Goal: Communication & Community: Answer question/provide support

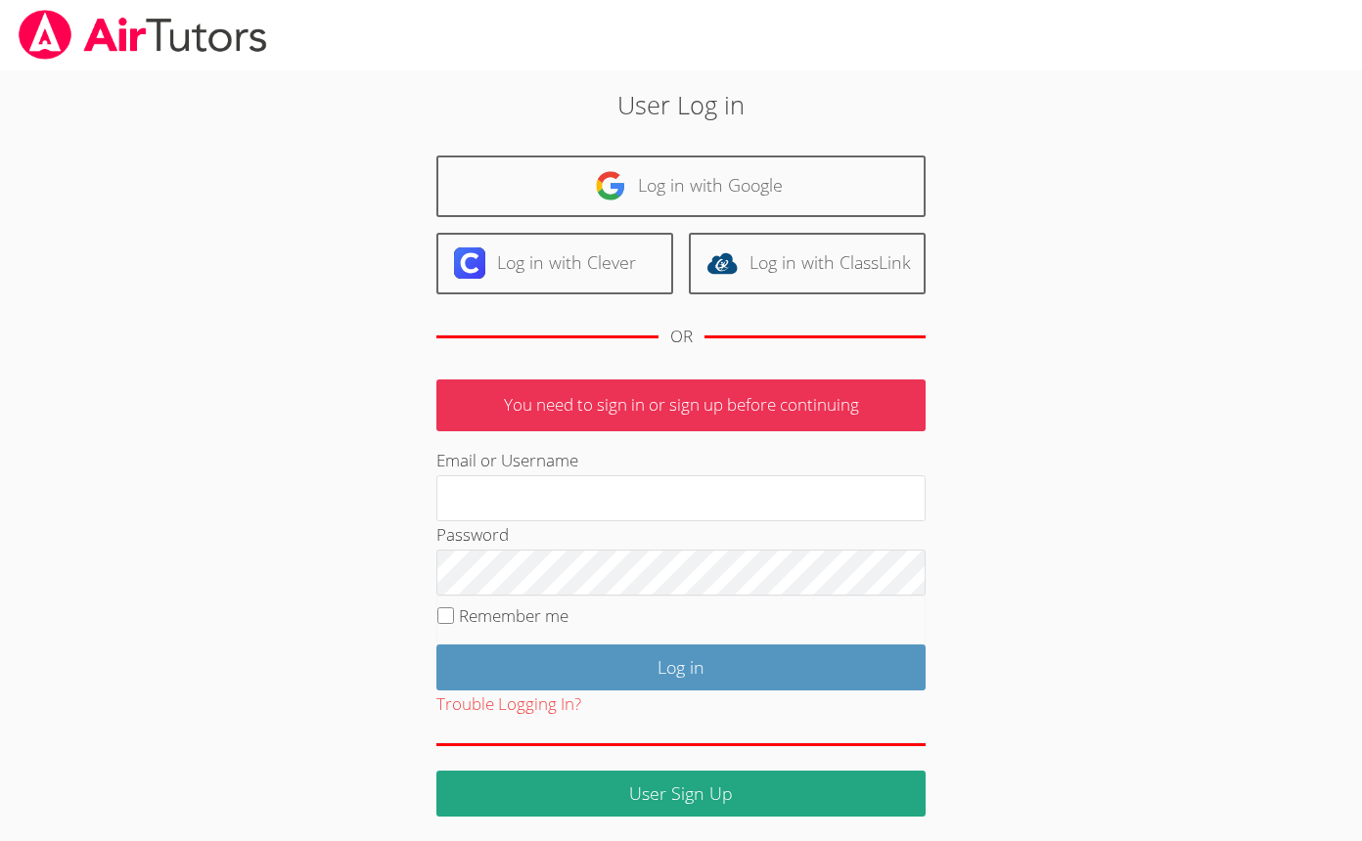
scroll to position [2, 0]
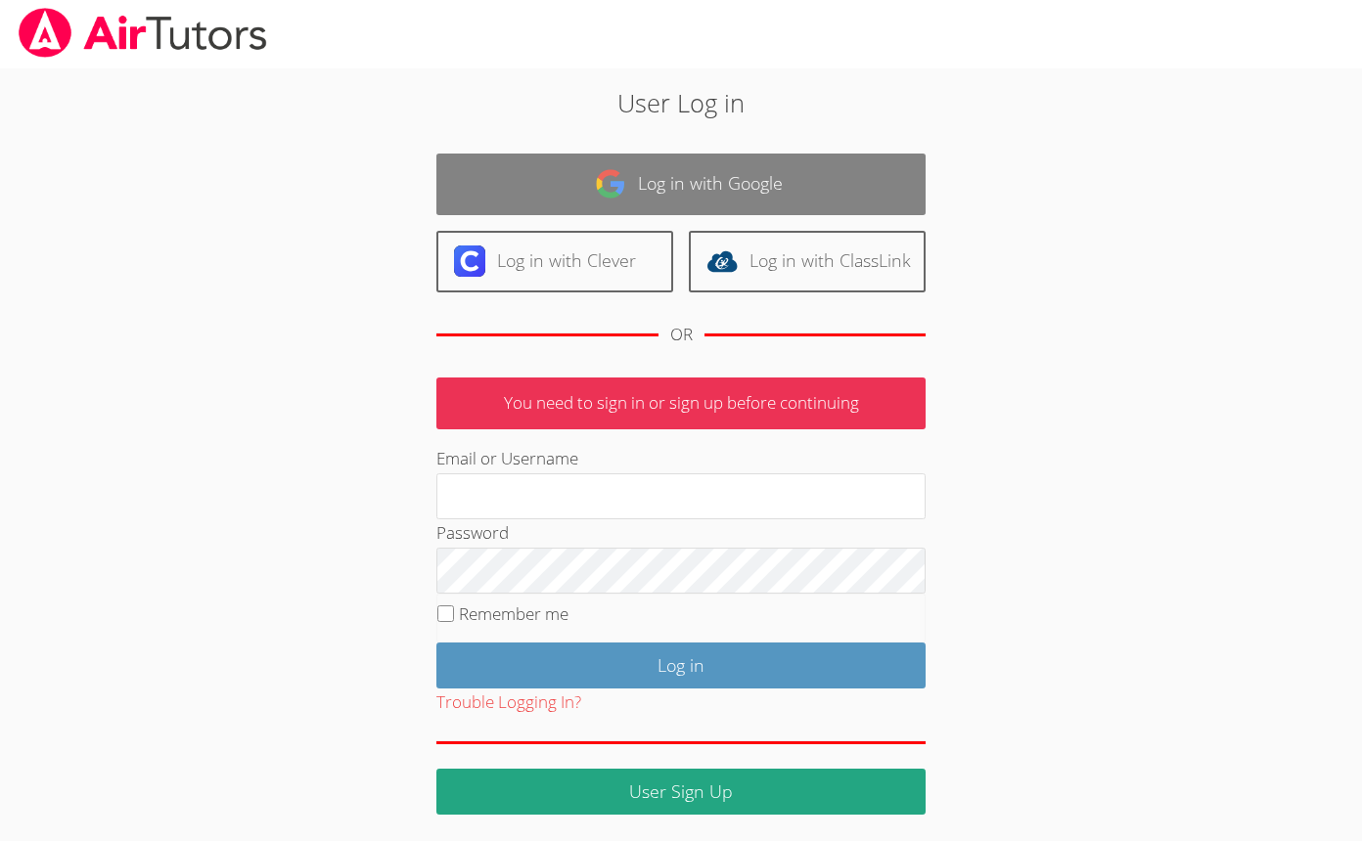
click at [719, 177] on link "Log in with Google" at bounding box center [680, 185] width 489 height 62
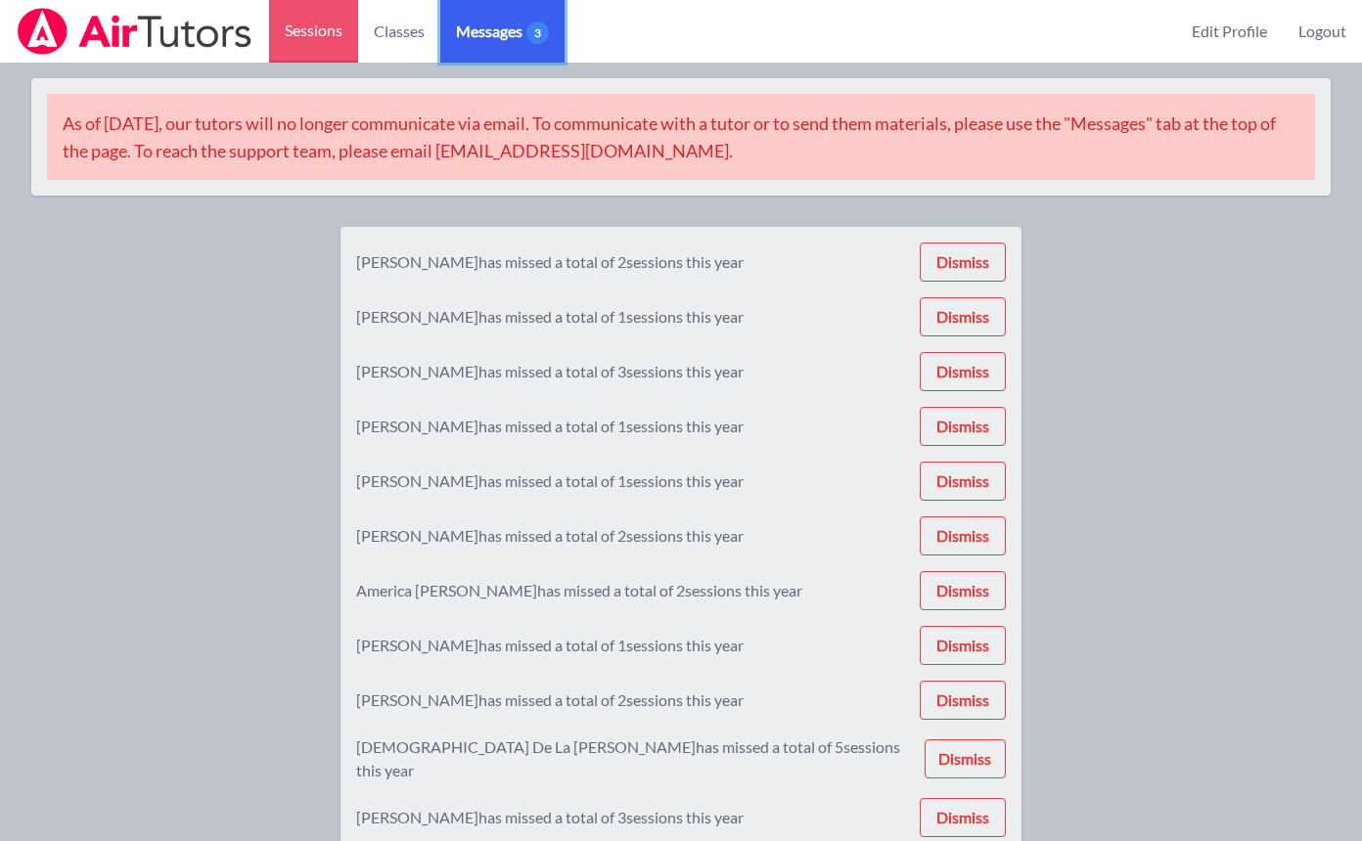
click at [520, 40] on span "Messages 3" at bounding box center [502, 31] width 93 height 23
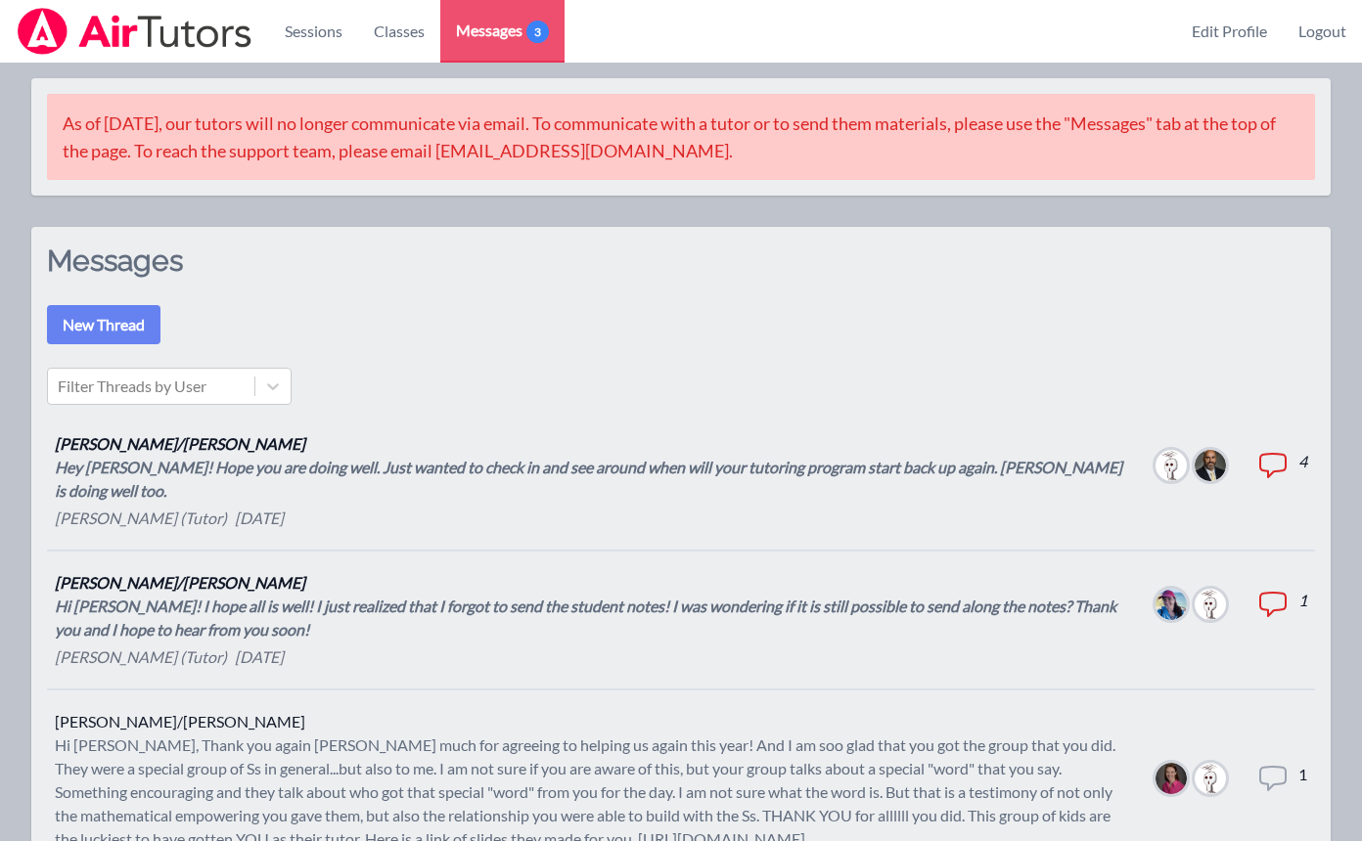
click at [548, 469] on div "Hey [PERSON_NAME]! Hope you are doing well. Just wanted to check in and see aro…" at bounding box center [589, 479] width 1069 height 47
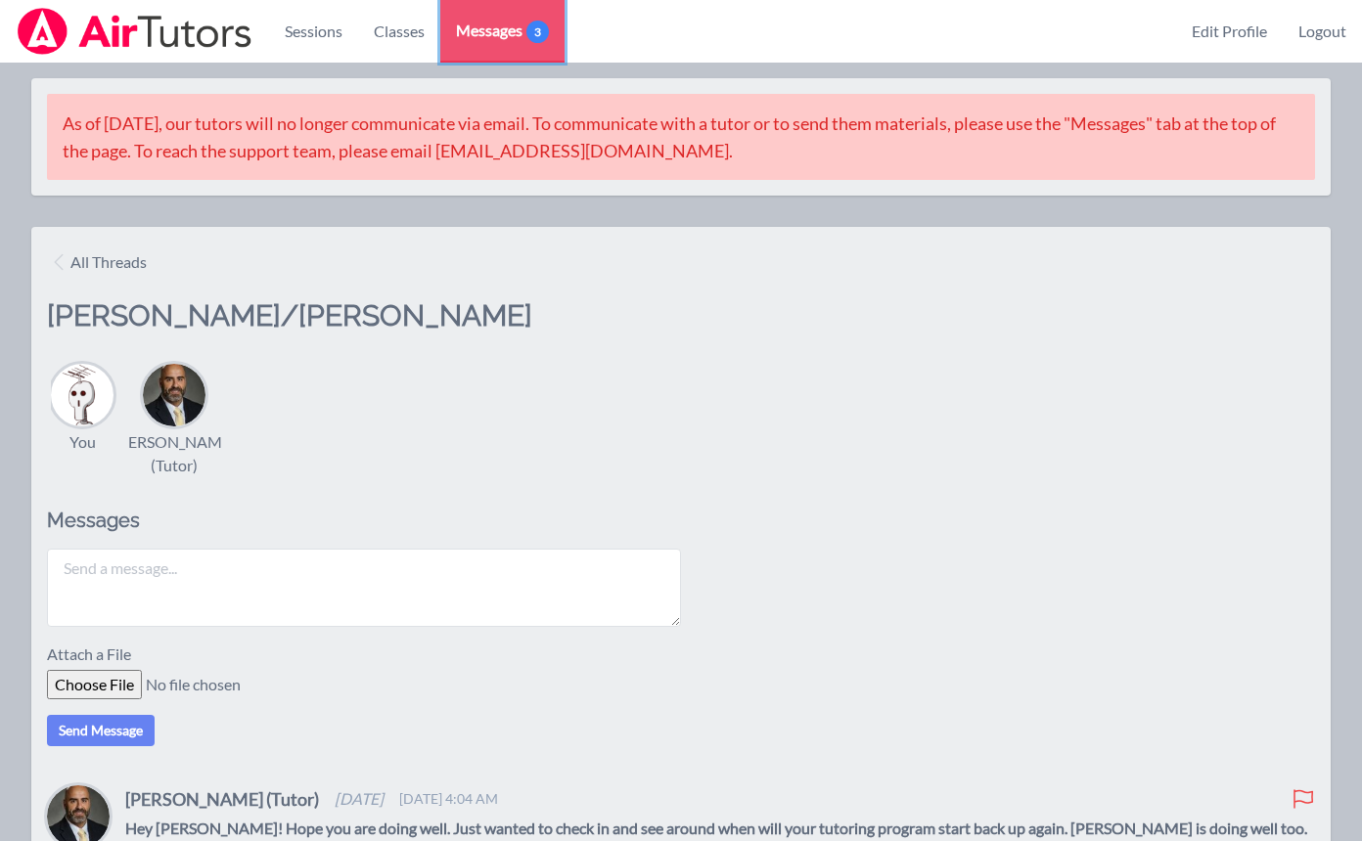
click at [509, 37] on span "Messages 3" at bounding box center [502, 30] width 93 height 23
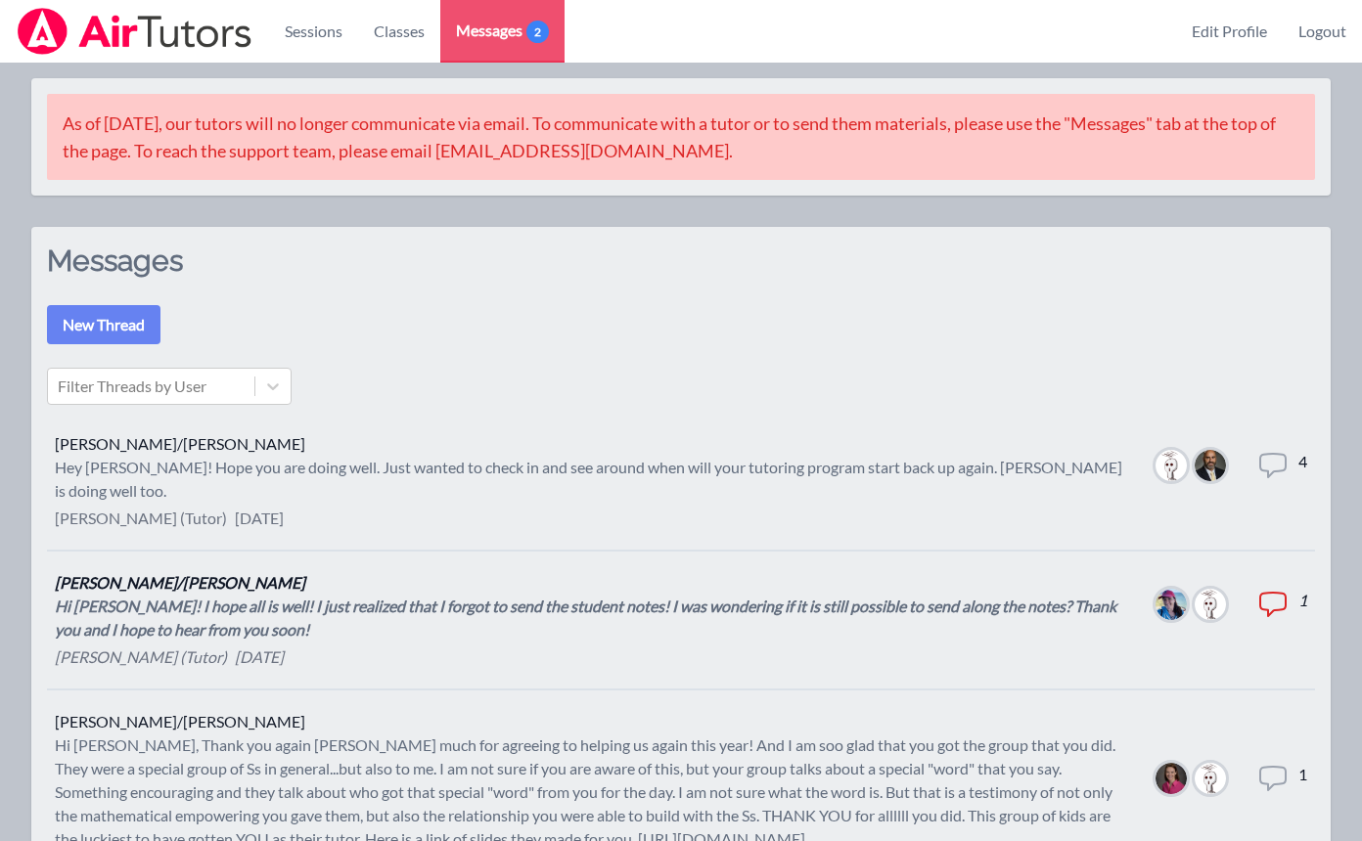
click at [497, 608] on div "Hi [PERSON_NAME]! I hope all is well! I just realized that I forgot to send the…" at bounding box center [589, 618] width 1069 height 47
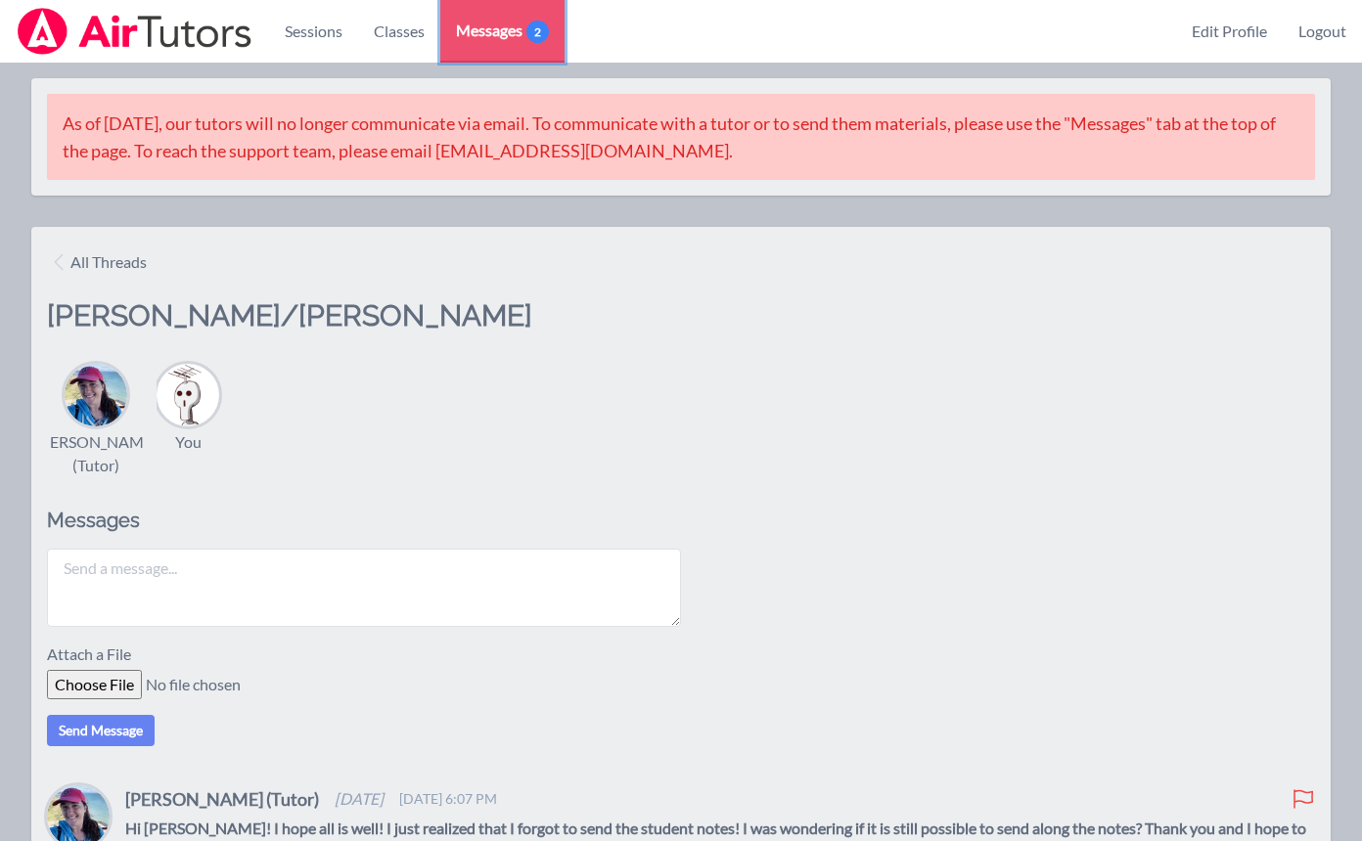
click at [507, 27] on span "Messages 2" at bounding box center [502, 30] width 93 height 23
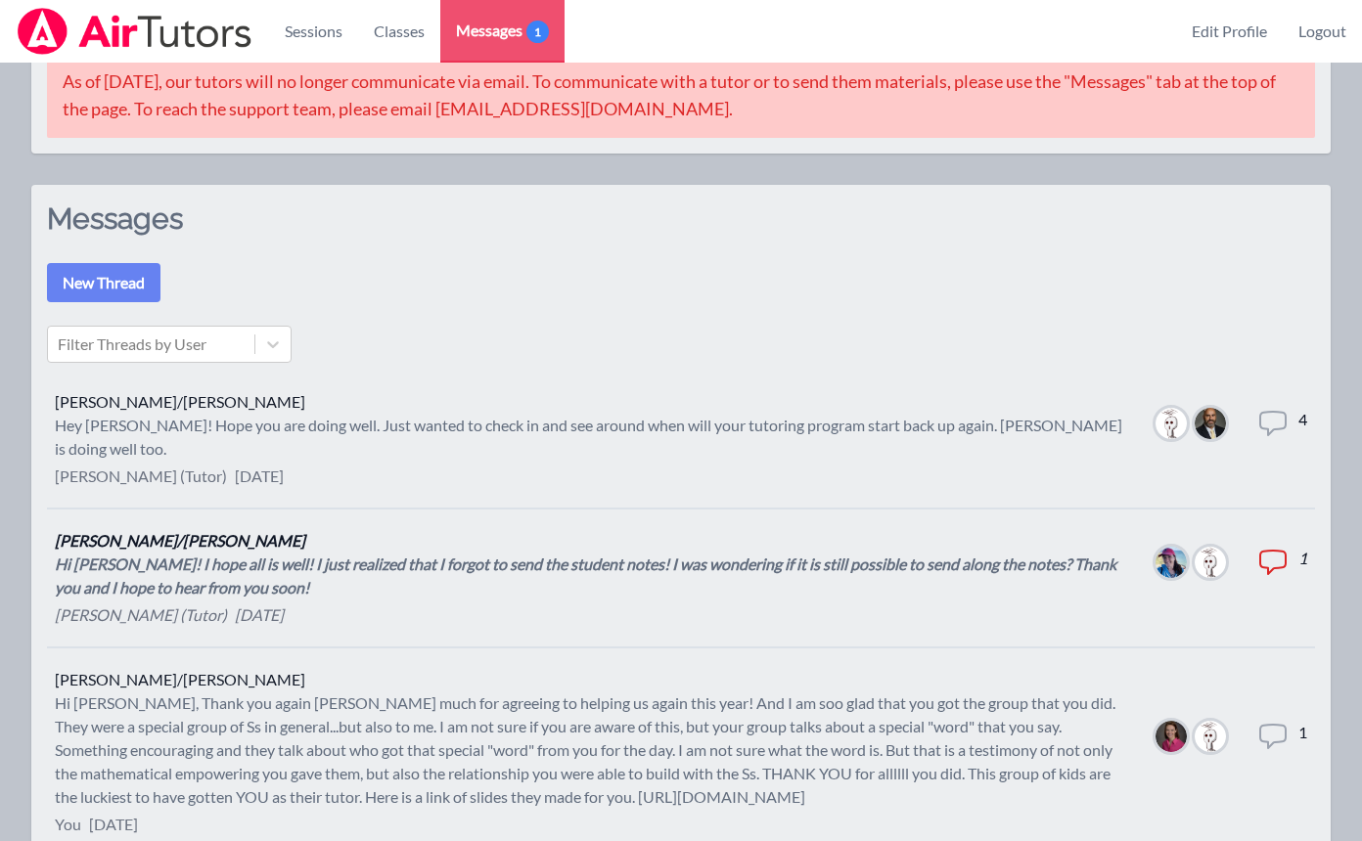
scroll to position [26, 0]
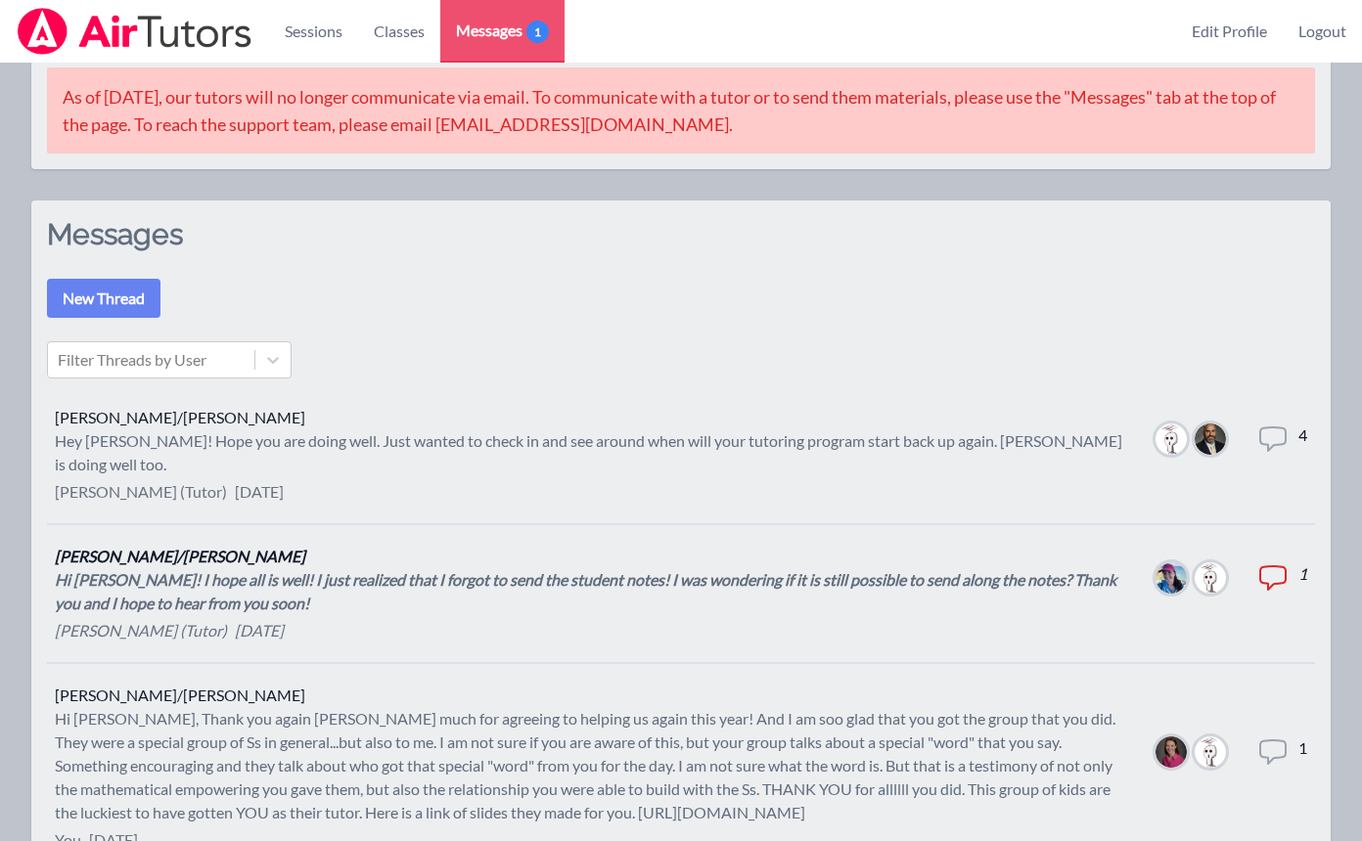
click at [498, 568] on div "Hi [PERSON_NAME]! I hope all is well! I just realized that I forgot to send the…" at bounding box center [589, 591] width 1069 height 47
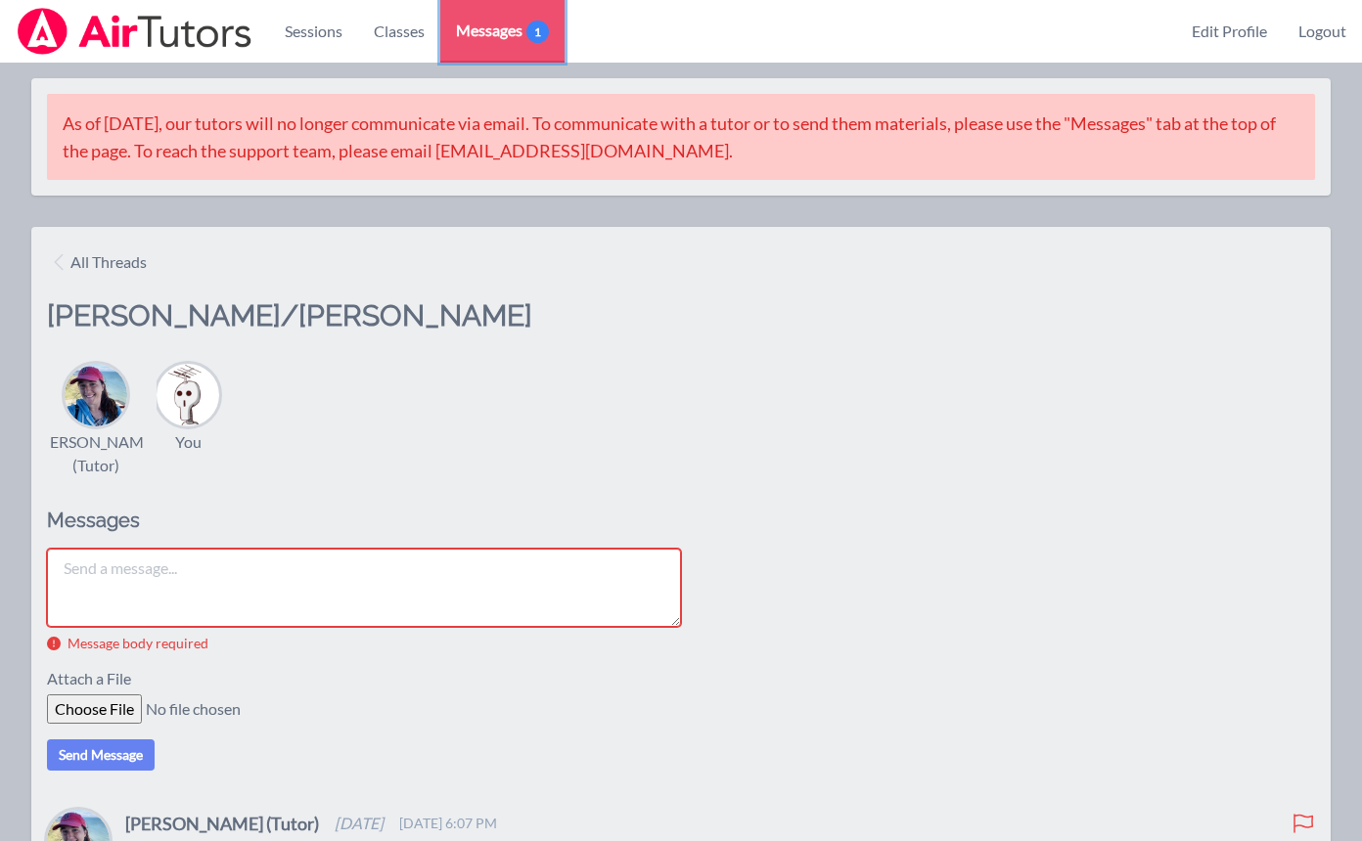
click at [521, 29] on span "Messages 1" at bounding box center [502, 30] width 93 height 23
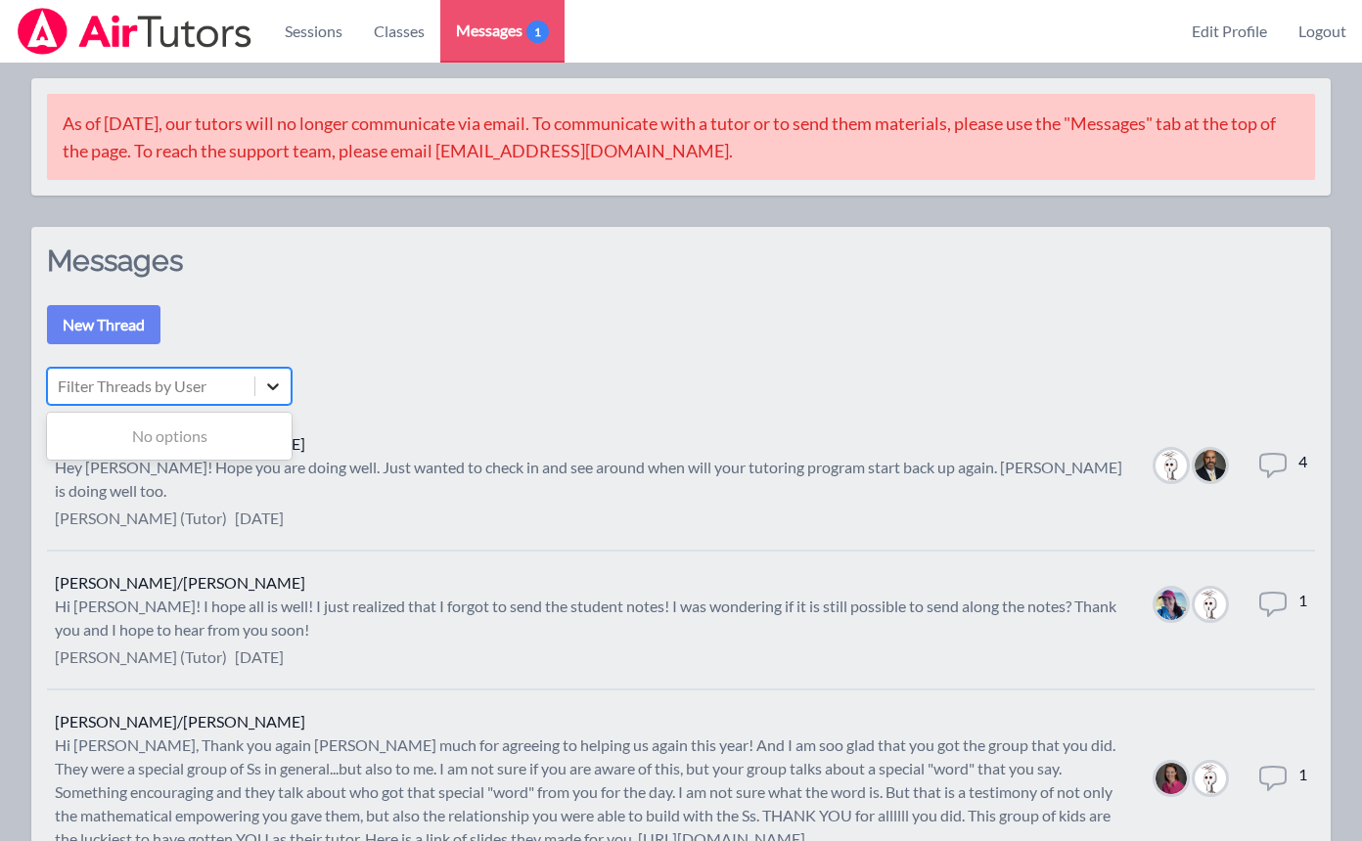
click at [287, 393] on div at bounding box center [272, 386] width 35 height 35
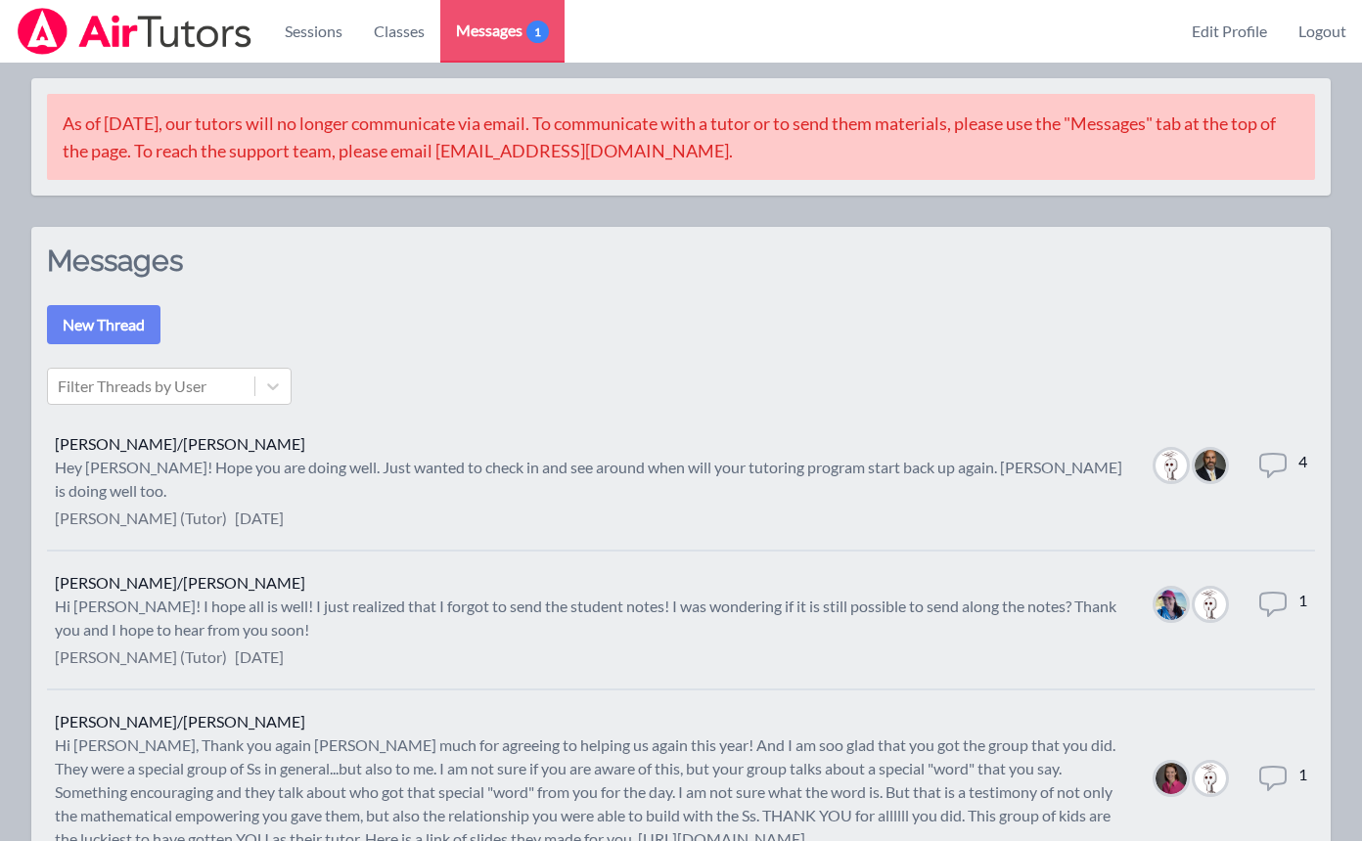
click at [412, 396] on div "Filter Threads by User" at bounding box center [681, 386] width 1268 height 37
click at [235, 56] on link at bounding box center [134, 31] width 269 height 63
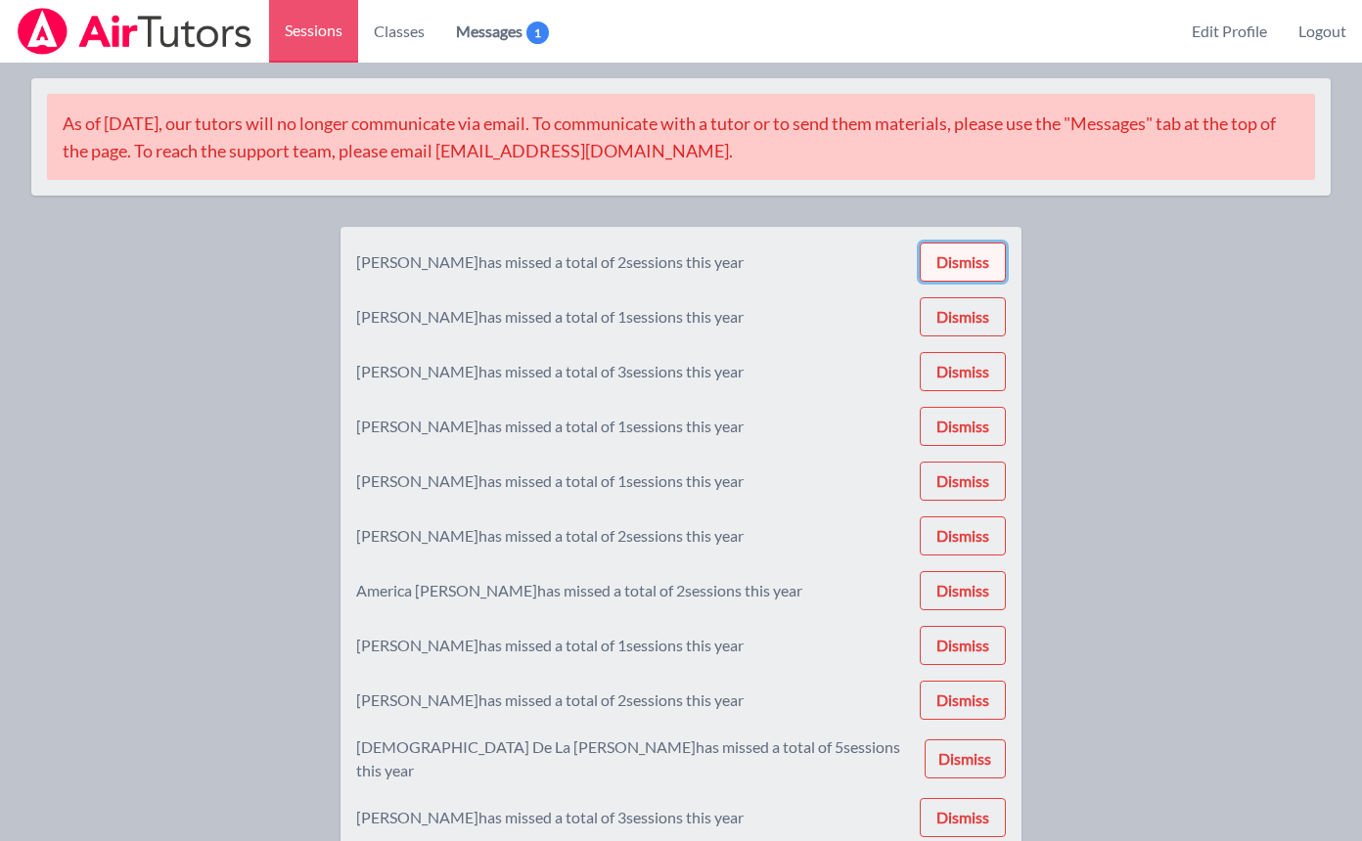
click at [942, 252] on button "Dismiss" at bounding box center [963, 262] width 86 height 39
click at [942, 253] on button "Dismiss" at bounding box center [963, 262] width 86 height 39
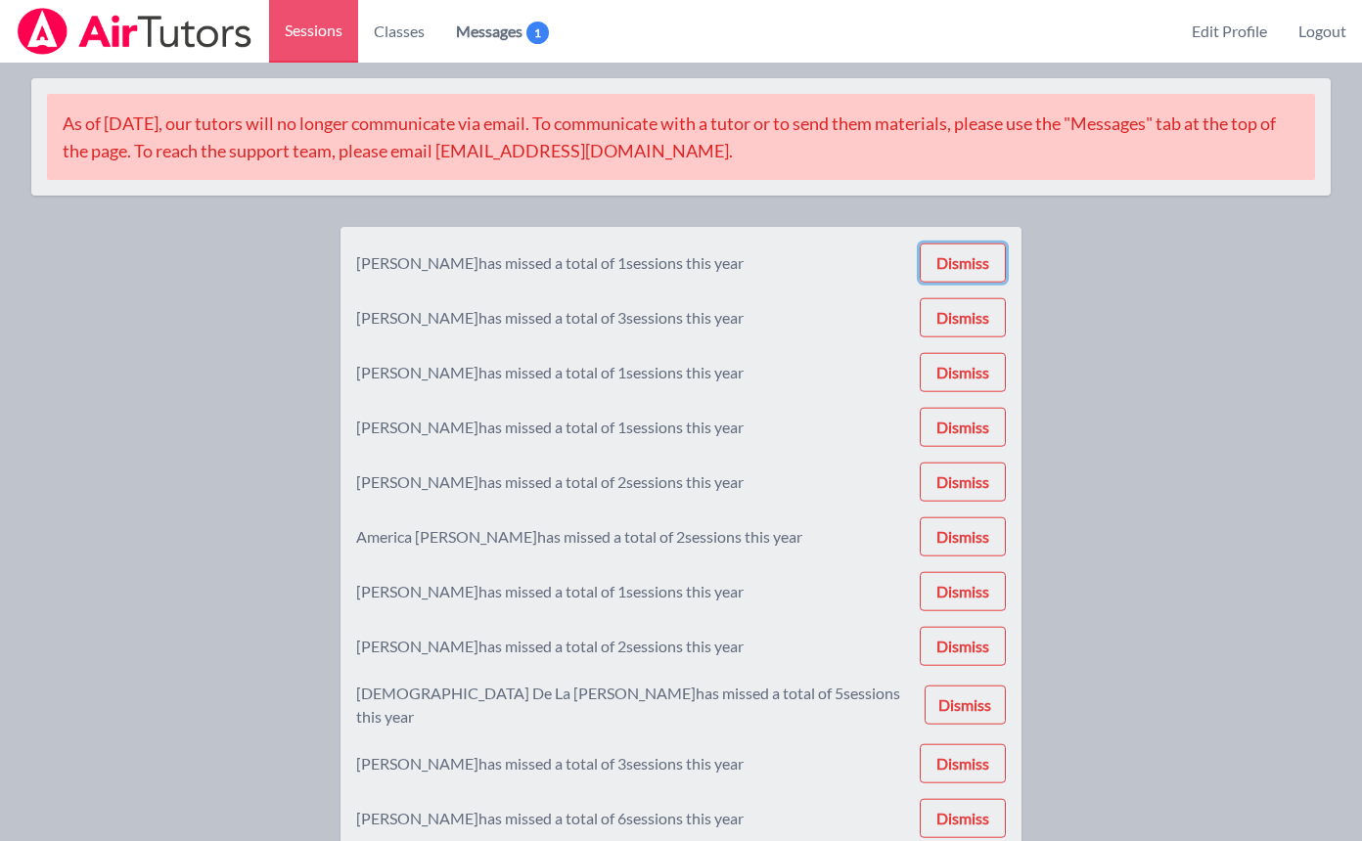
click at [942, 253] on button "Dismiss" at bounding box center [963, 263] width 86 height 39
click at [942, 253] on button "Dismiss" at bounding box center [963, 262] width 86 height 39
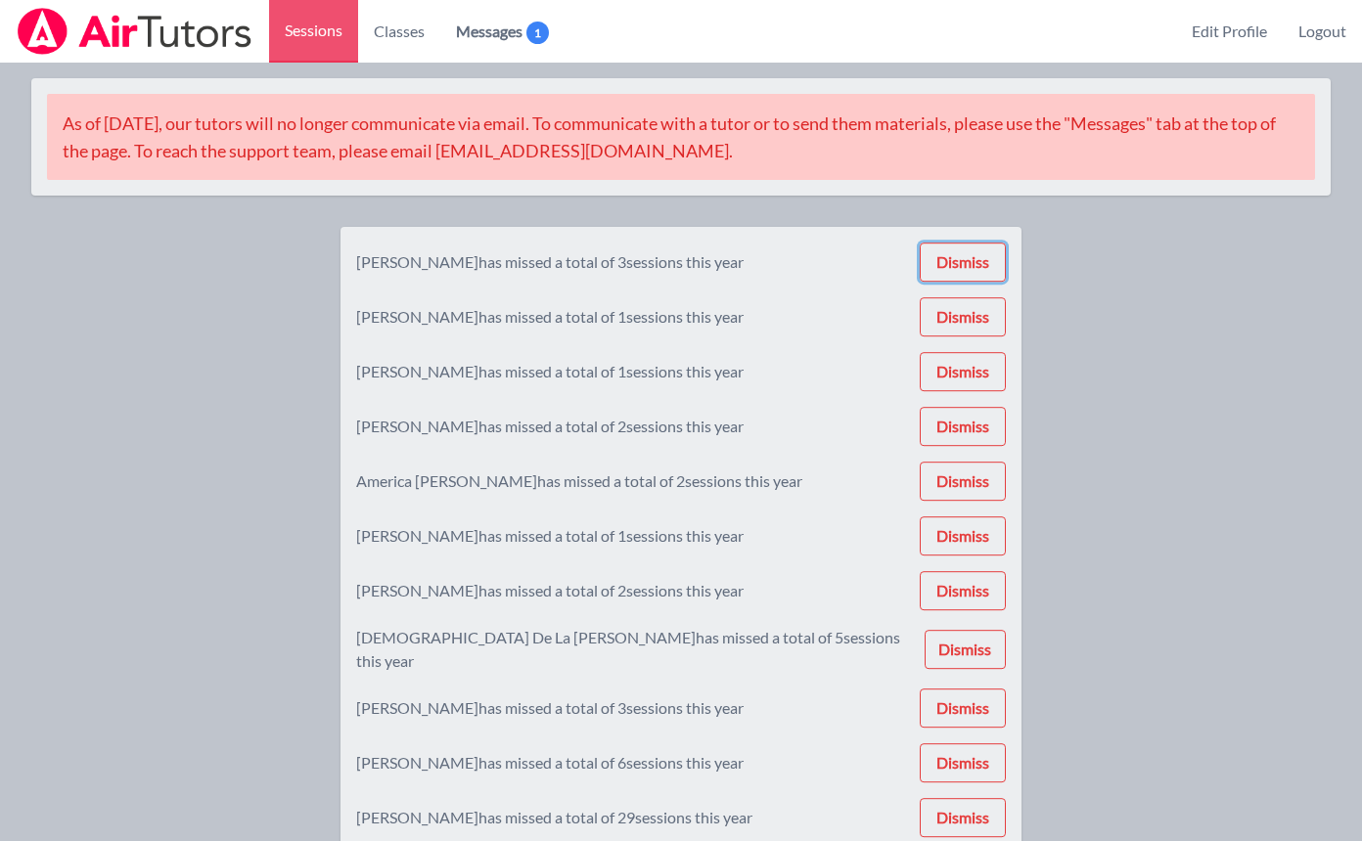
click at [942, 253] on button "Dismiss" at bounding box center [963, 262] width 86 height 39
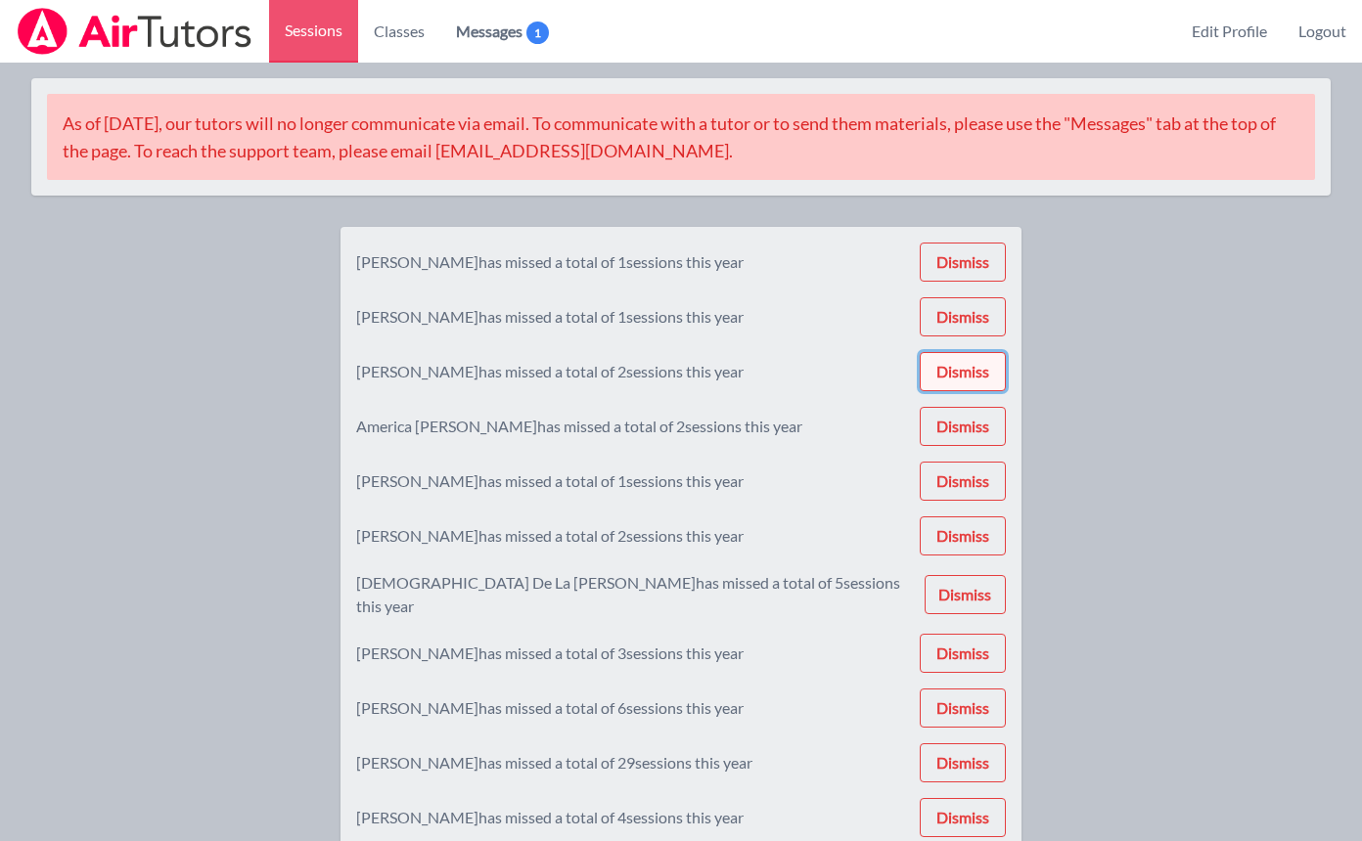
click at [955, 376] on button "Dismiss" at bounding box center [963, 371] width 86 height 39
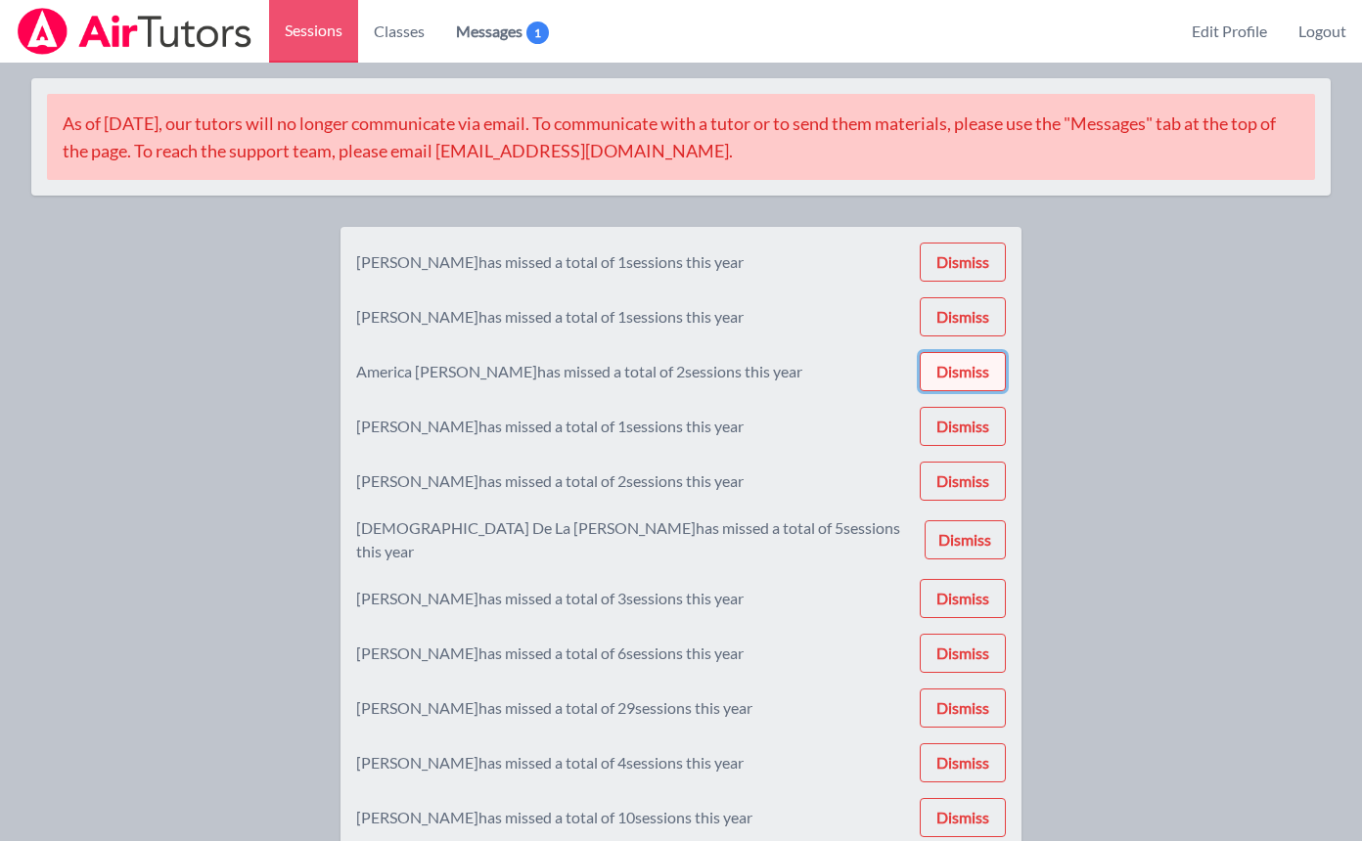
click at [955, 376] on button "Dismiss" at bounding box center [963, 371] width 86 height 39
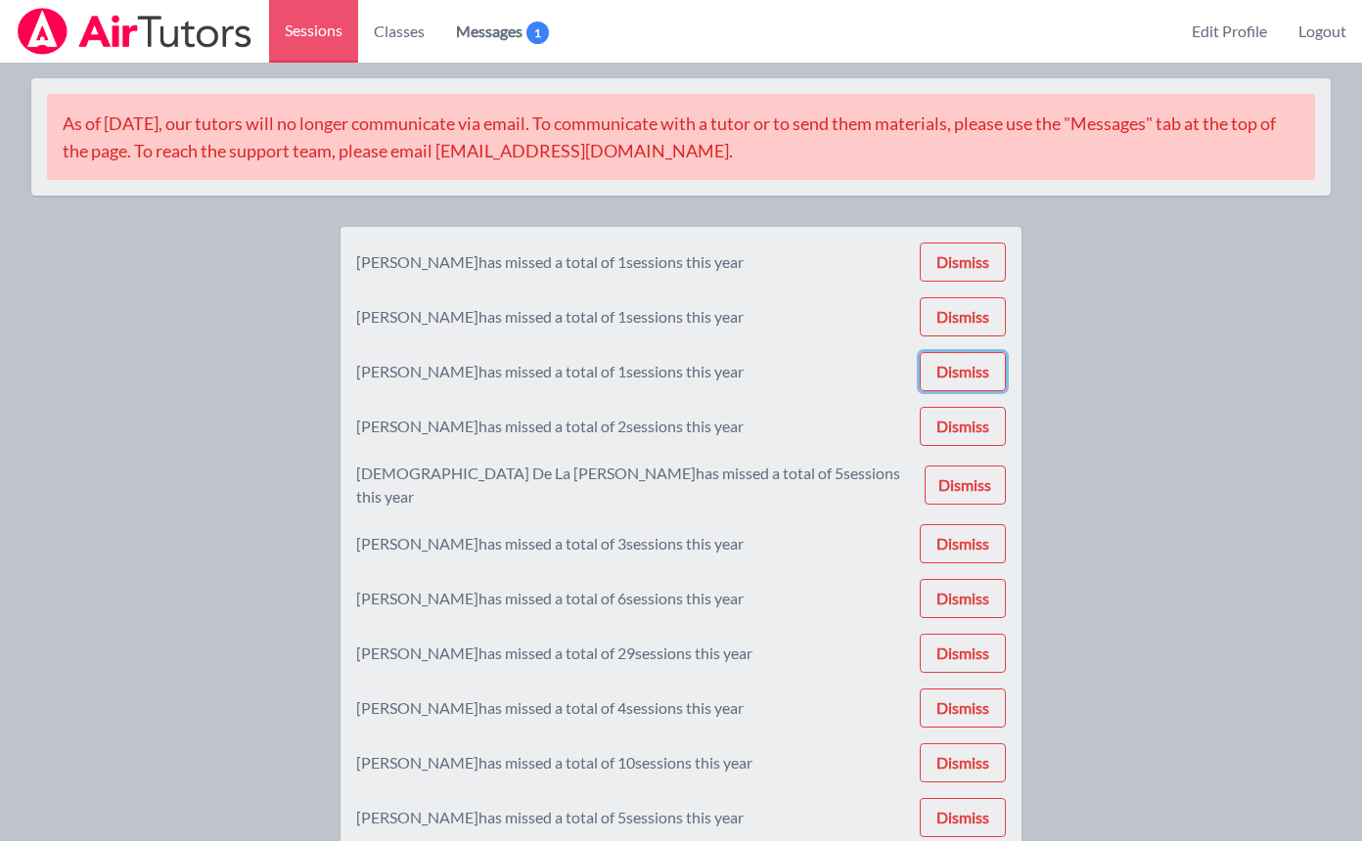
click at [955, 376] on button "Dismiss" at bounding box center [963, 371] width 86 height 39
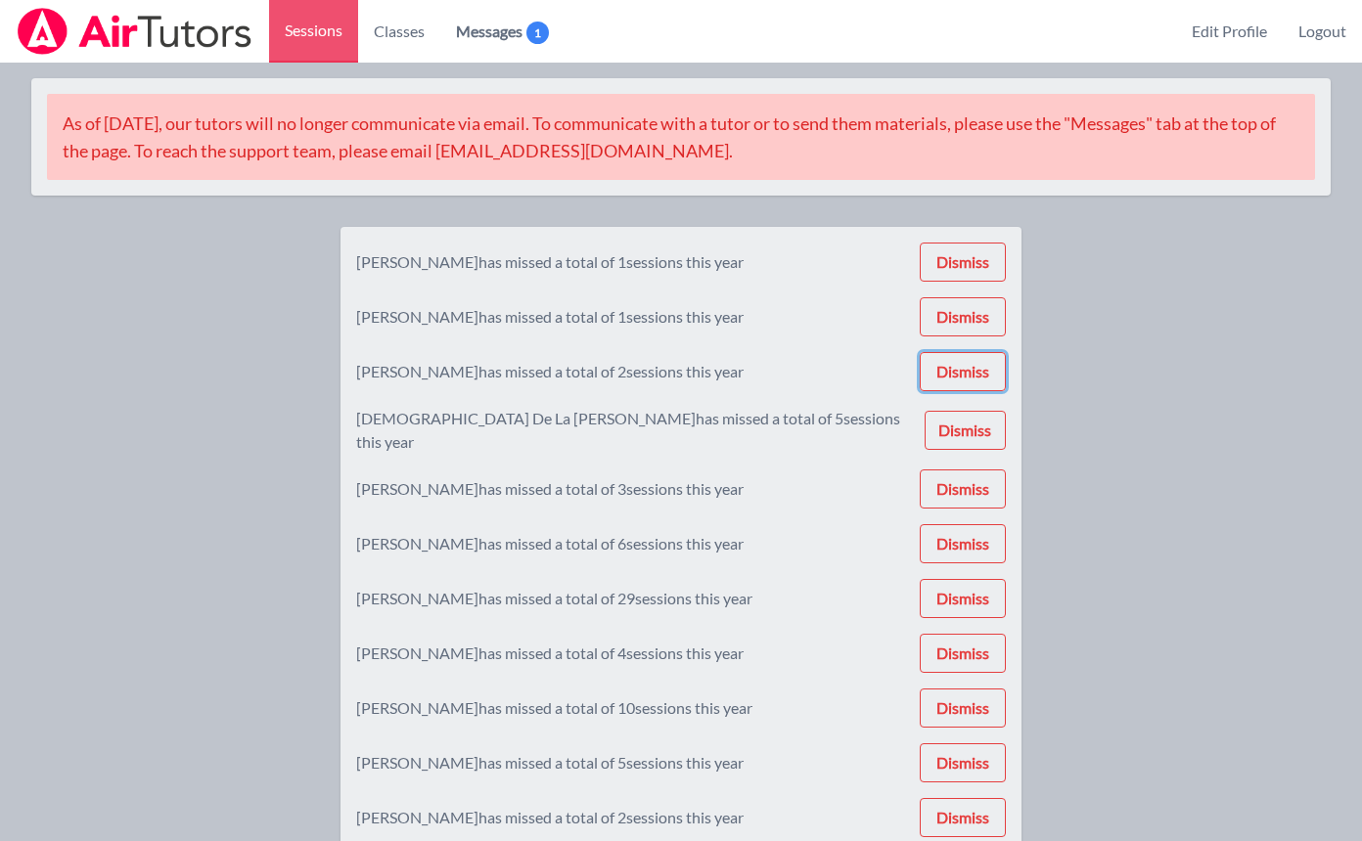
click at [955, 376] on button "Dismiss" at bounding box center [963, 371] width 86 height 39
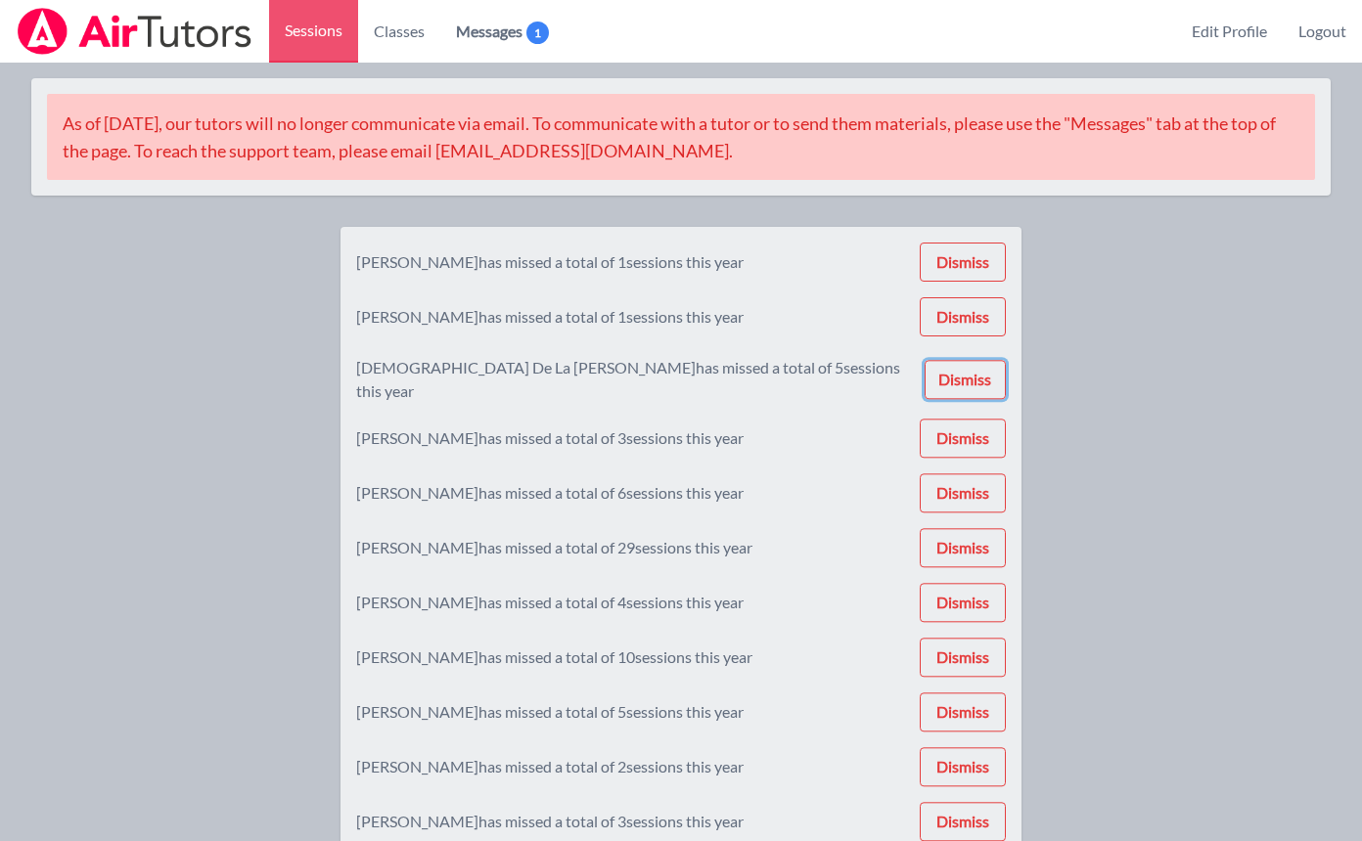
click at [955, 376] on button "Dismiss" at bounding box center [964, 379] width 81 height 39
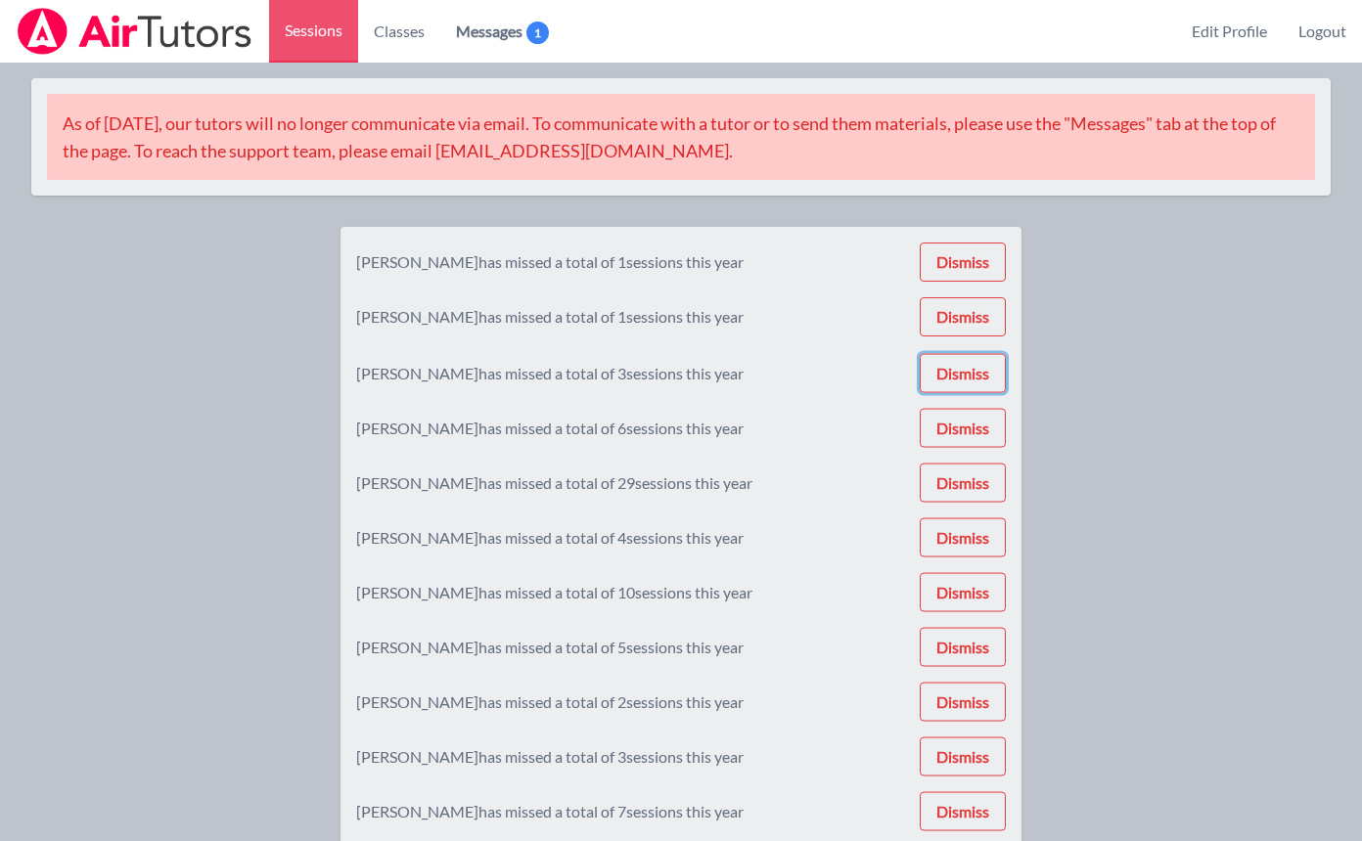
click at [955, 376] on button "Dismiss" at bounding box center [963, 373] width 86 height 39
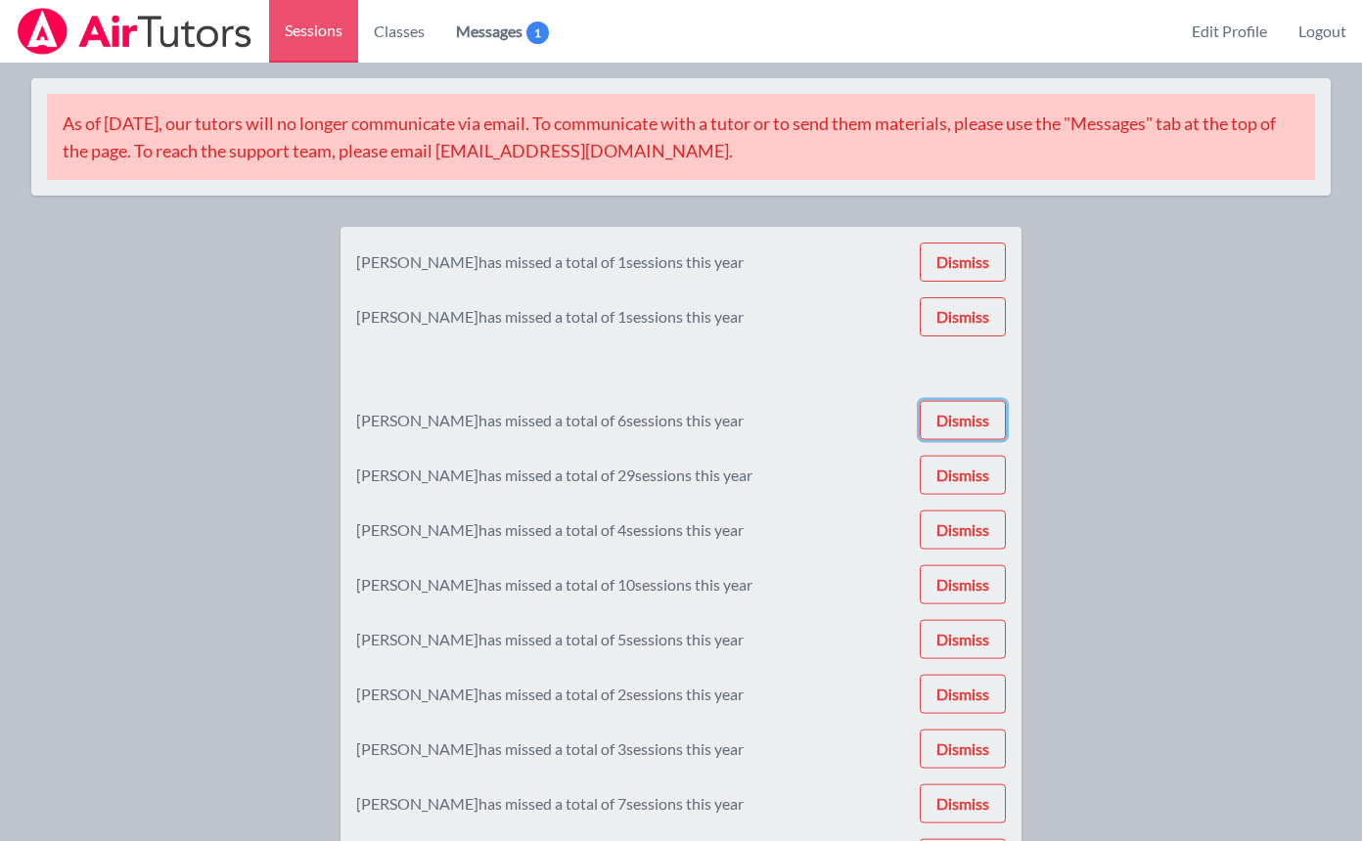
click at [955, 401] on button "Dismiss" at bounding box center [963, 420] width 86 height 39
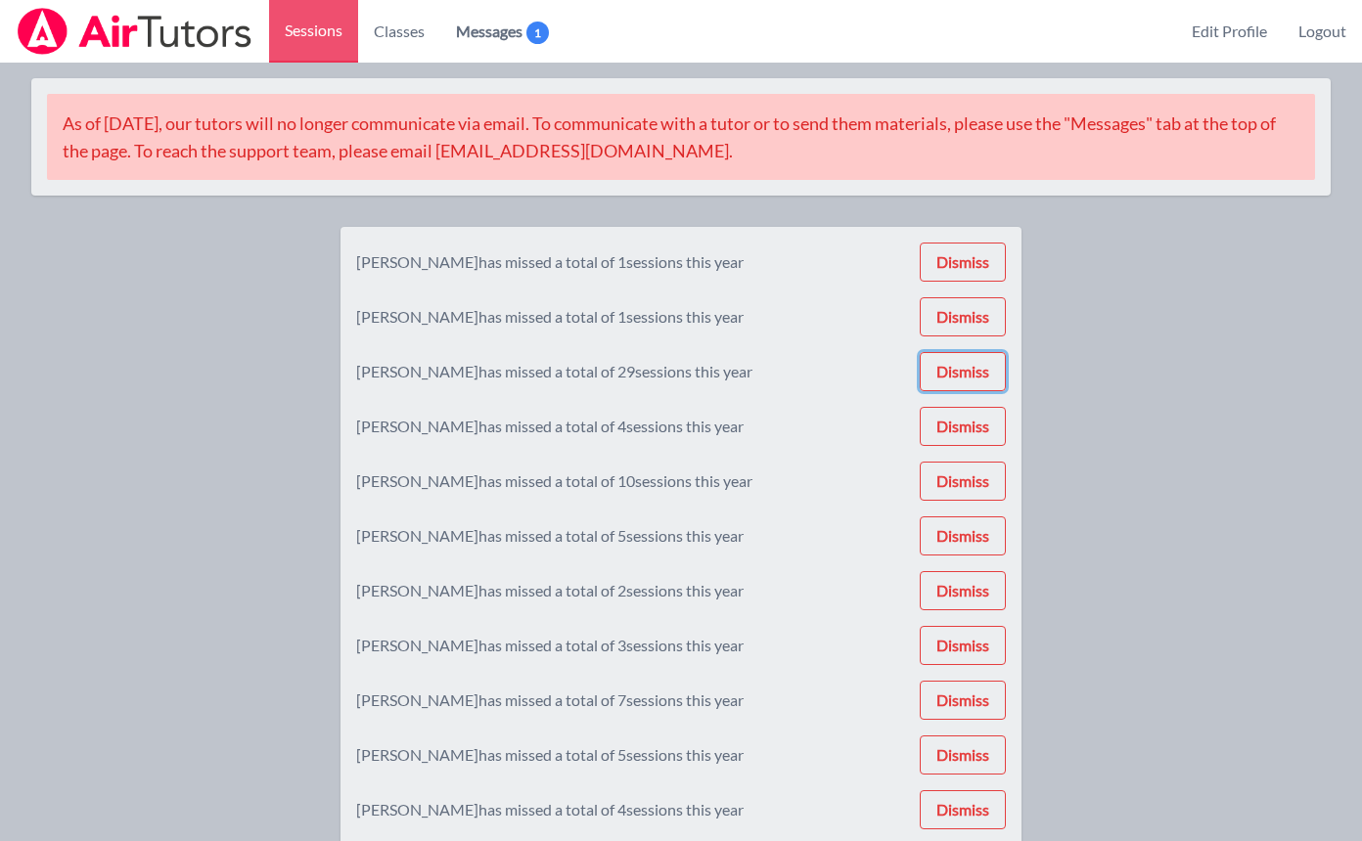
click at [955, 376] on button "Dismiss" at bounding box center [963, 371] width 86 height 39
click at [958, 494] on button "Dismiss" at bounding box center [963, 481] width 86 height 39
click at [958, 497] on button "Dismiss" at bounding box center [963, 482] width 86 height 39
click at [958, 498] on button "Dismiss" at bounding box center [963, 481] width 86 height 39
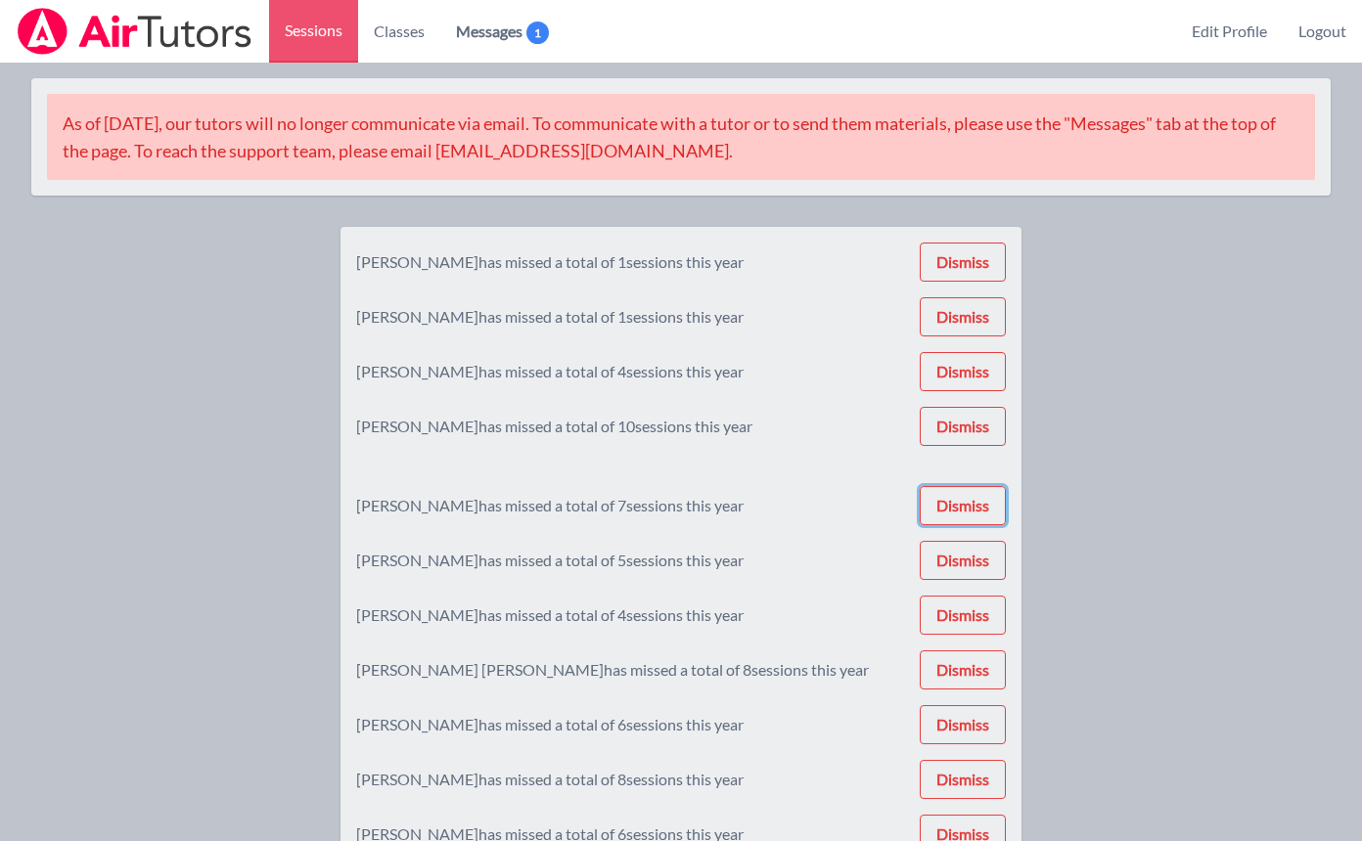
click at [958, 498] on button "Dismiss" at bounding box center [963, 505] width 86 height 39
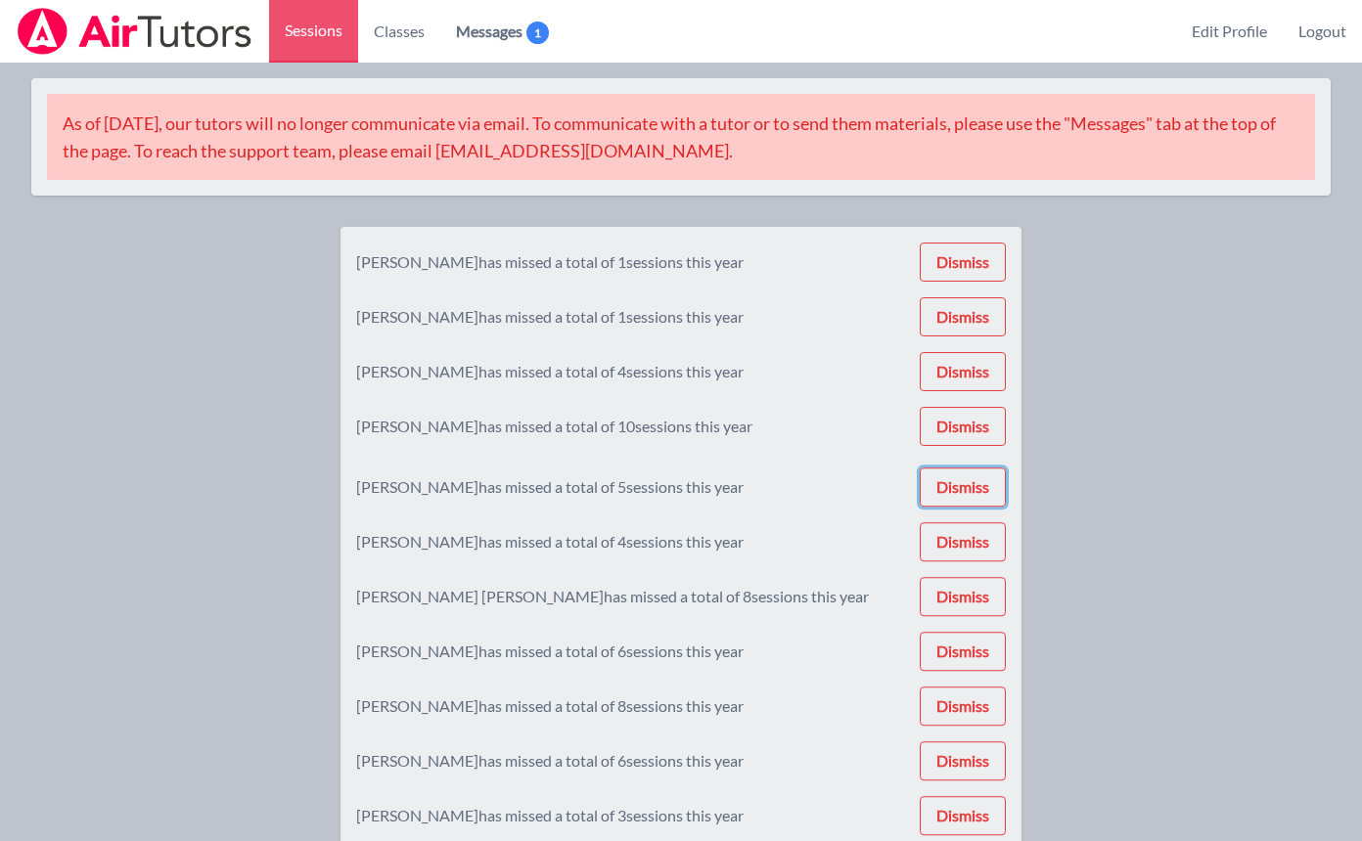
click at [958, 498] on button "Dismiss" at bounding box center [963, 487] width 86 height 39
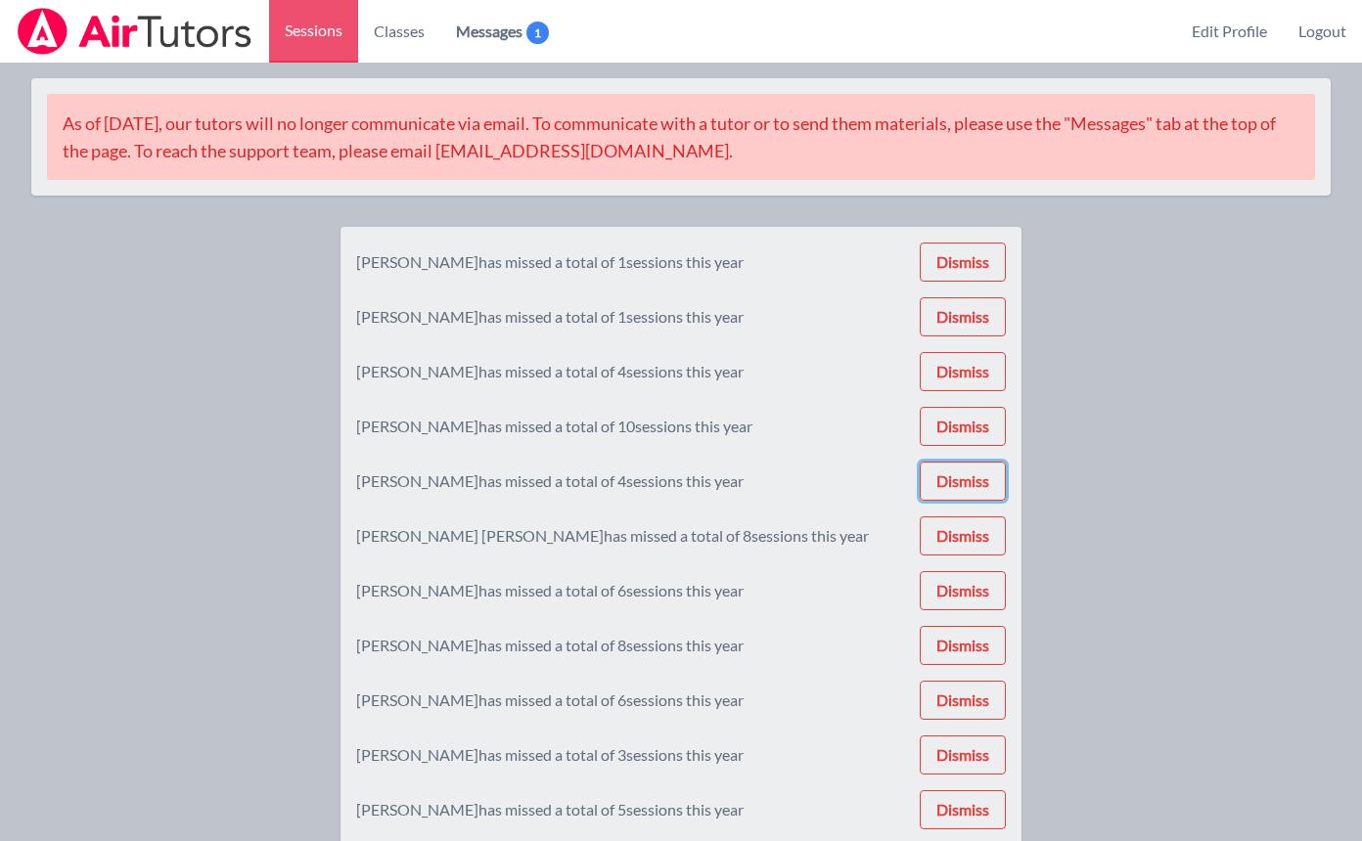
click at [958, 498] on button "Dismiss" at bounding box center [963, 481] width 86 height 39
click at [960, 486] on button "Dismiss" at bounding box center [963, 481] width 86 height 39
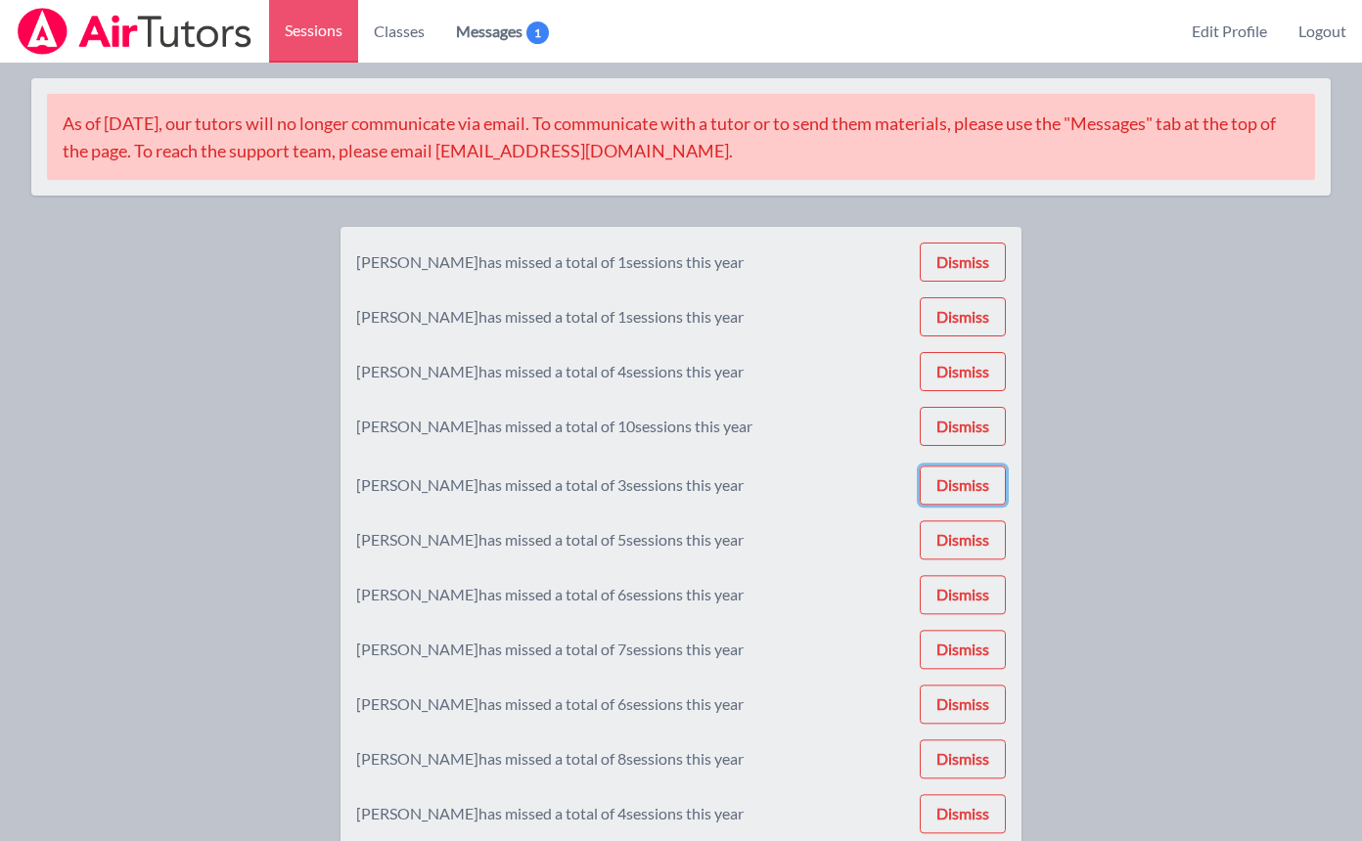
click at [960, 486] on button "Dismiss" at bounding box center [963, 485] width 86 height 39
click at [960, 486] on button "Dismiss" at bounding box center [963, 482] width 86 height 39
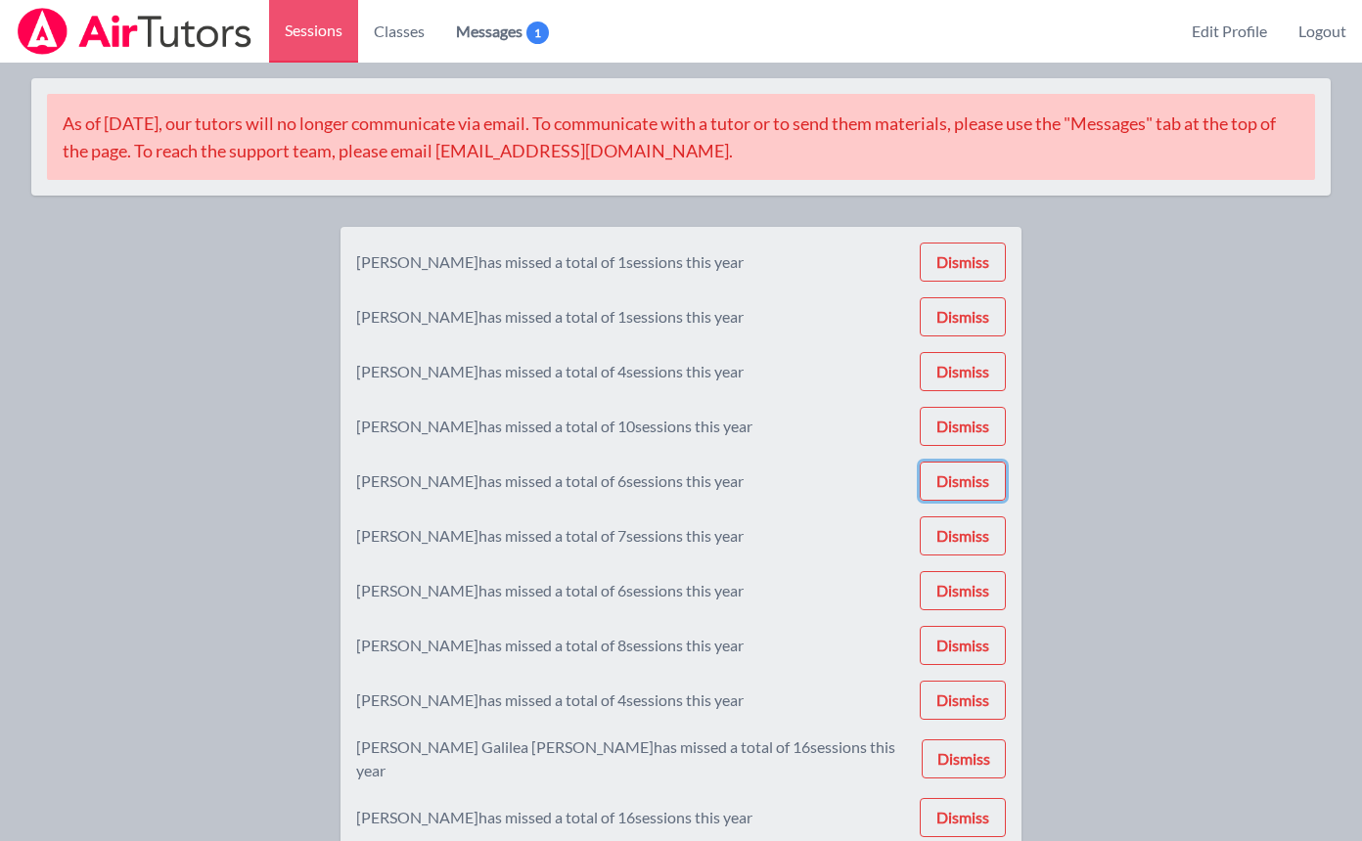
click at [960, 486] on button "Dismiss" at bounding box center [963, 481] width 86 height 39
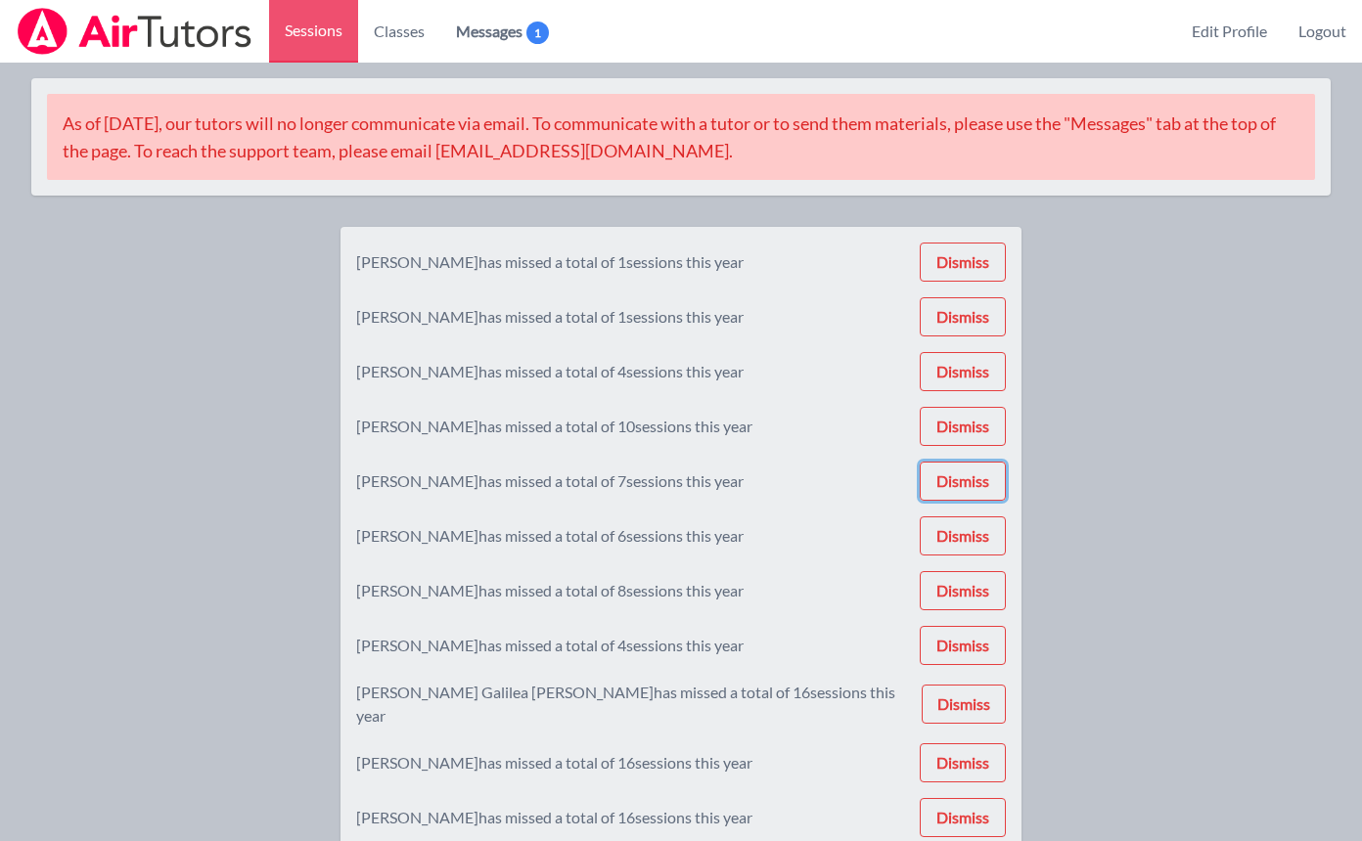
click at [960, 486] on button "Dismiss" at bounding box center [963, 481] width 86 height 39
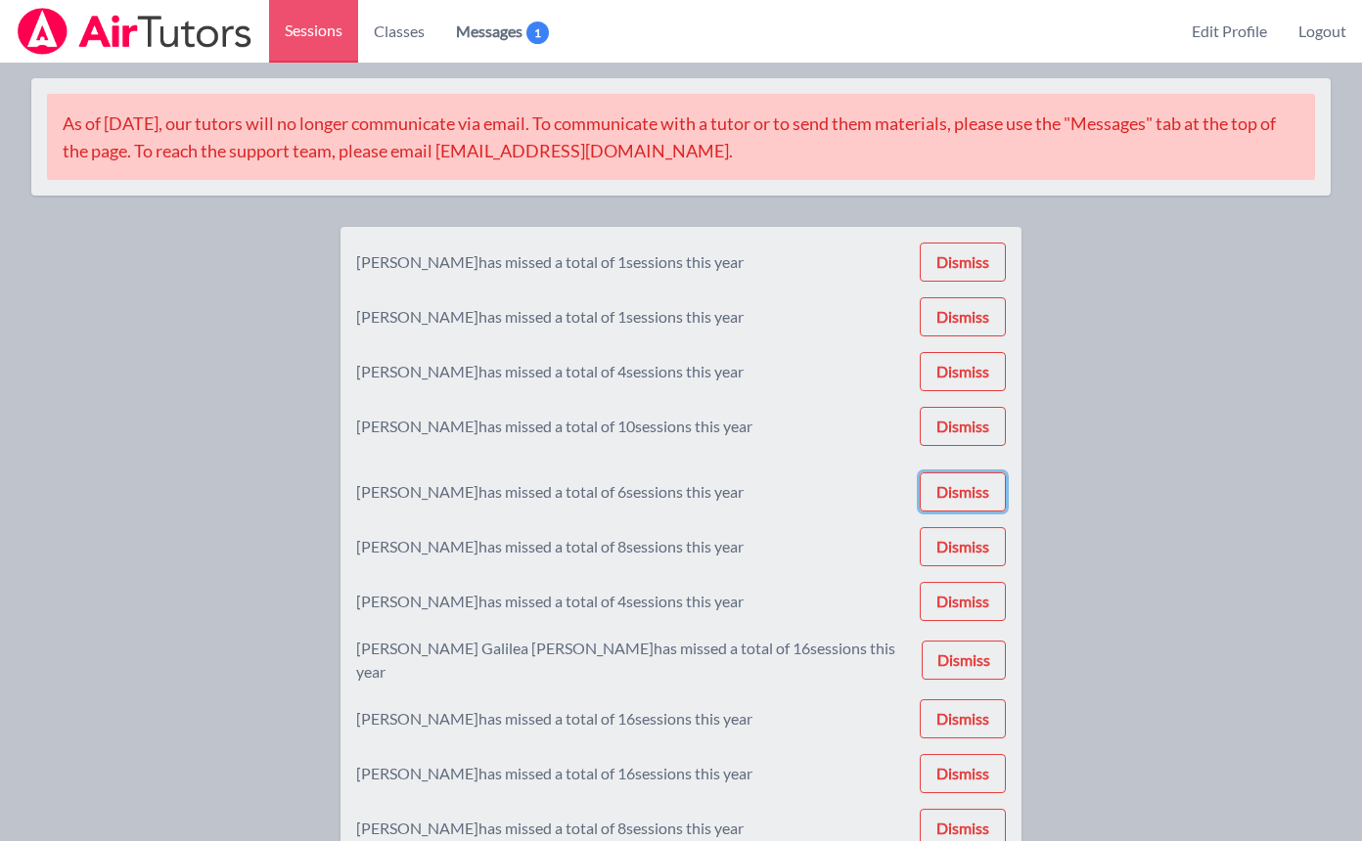
click at [960, 486] on button "Dismiss" at bounding box center [963, 491] width 86 height 39
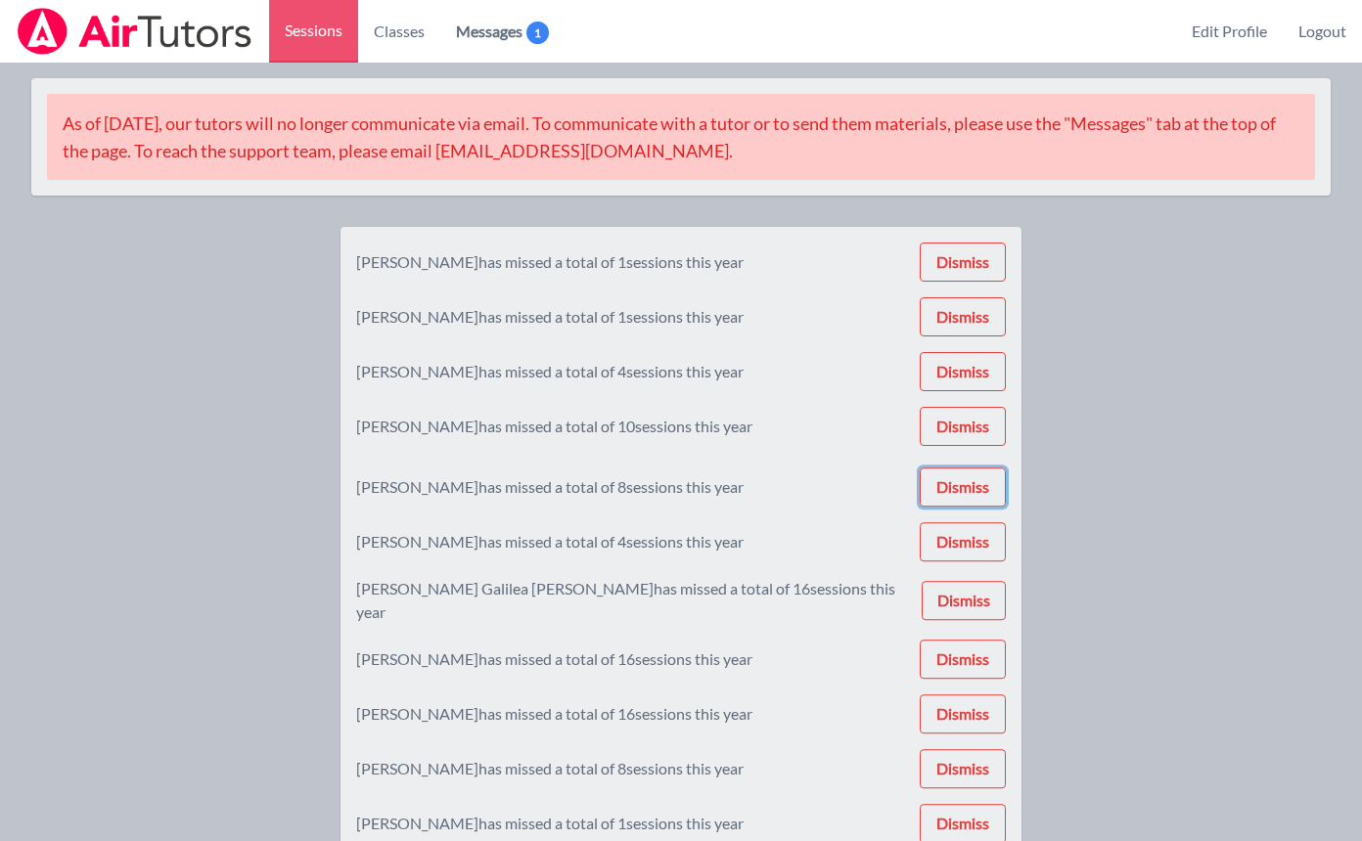
click at [960, 486] on button "Dismiss" at bounding box center [963, 487] width 86 height 39
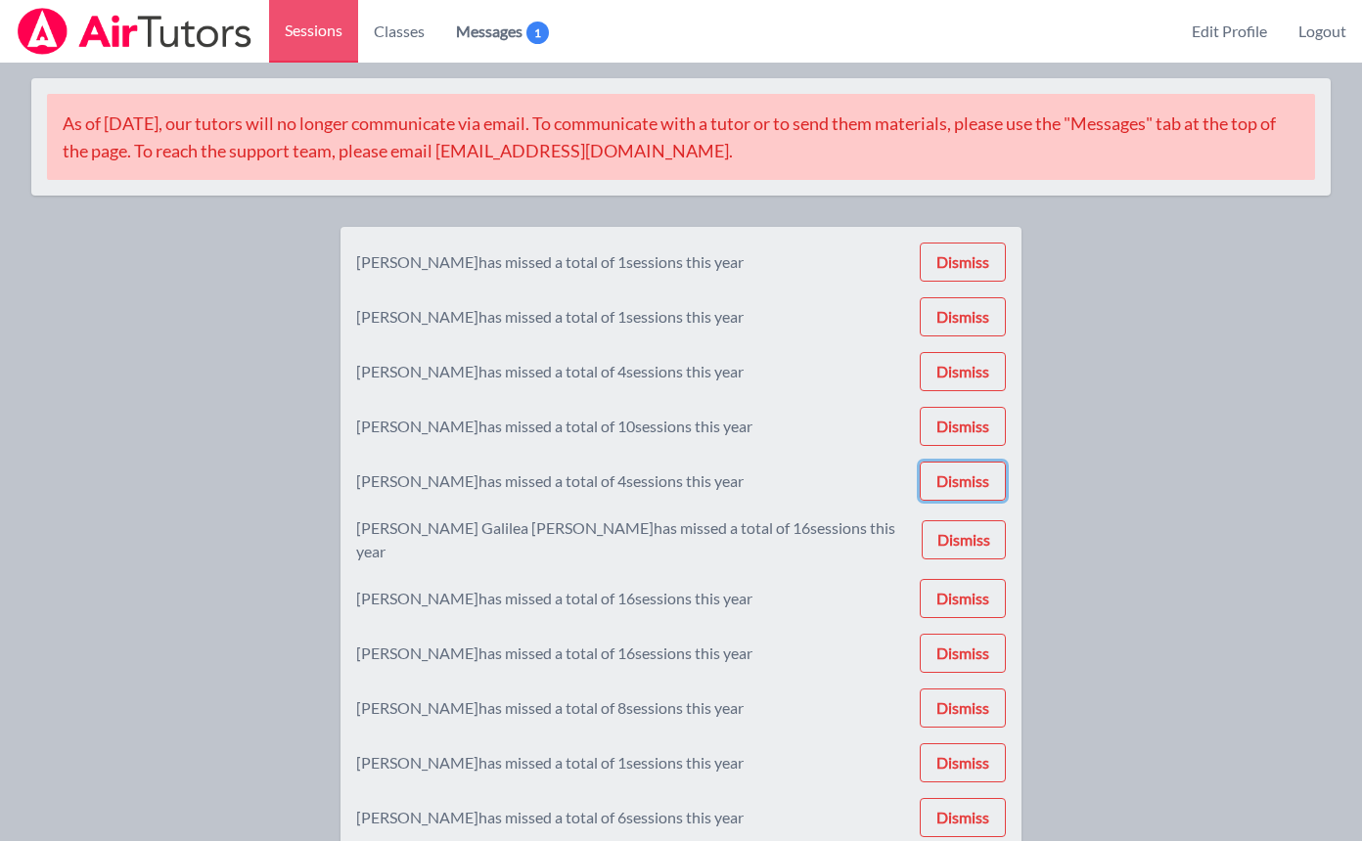
click at [960, 486] on button "Dismiss" at bounding box center [963, 481] width 86 height 39
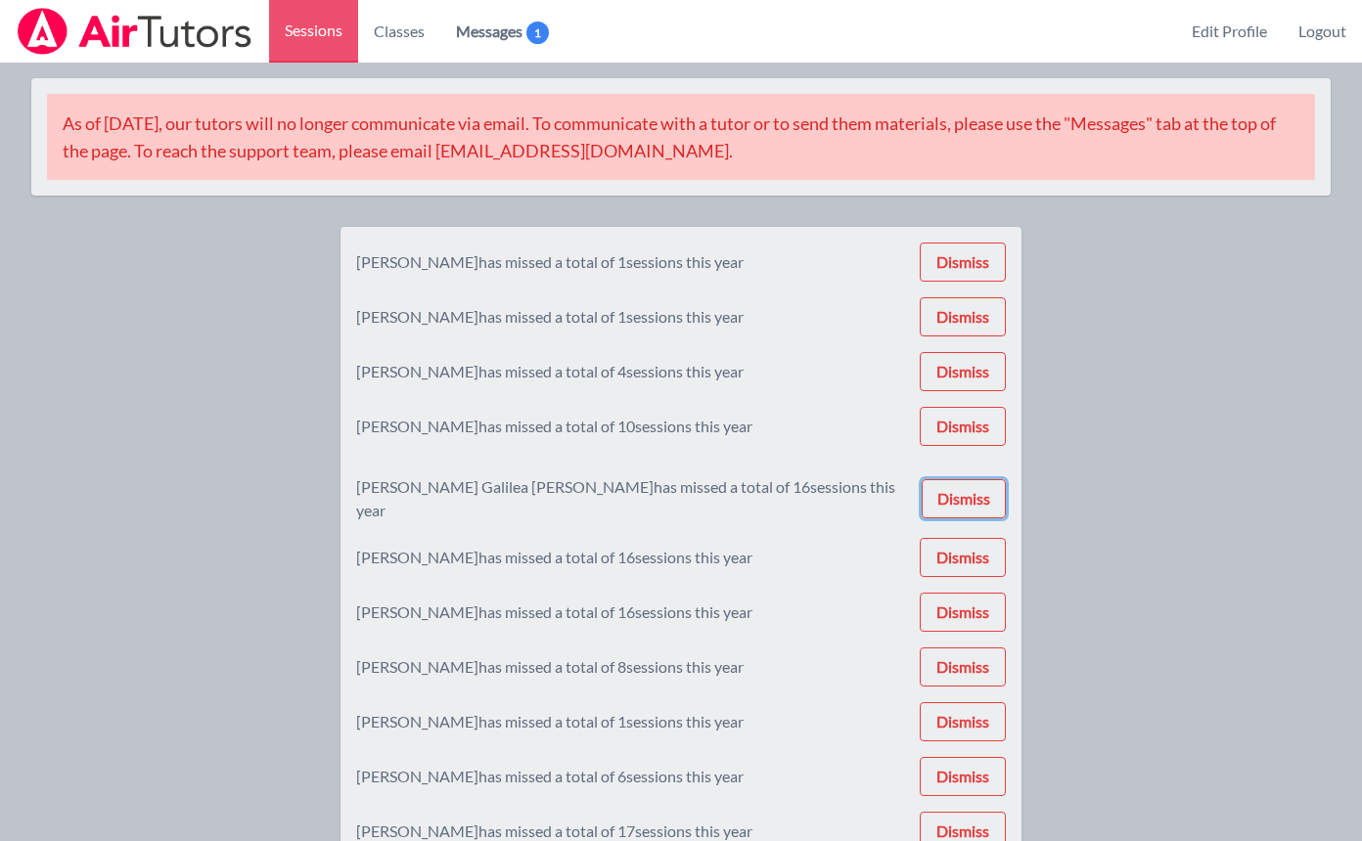
click at [960, 486] on button "Dismiss" at bounding box center [964, 498] width 84 height 39
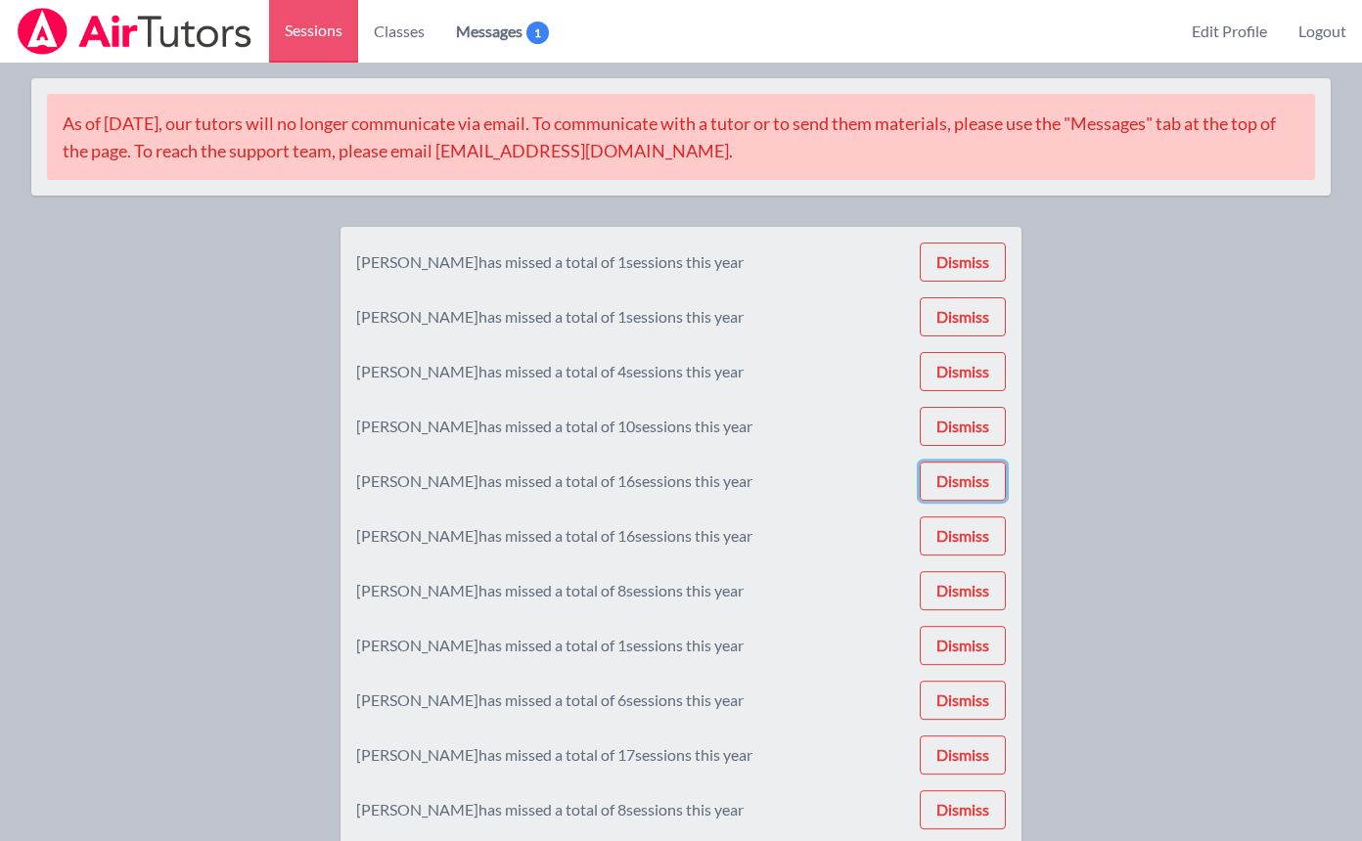
click at [960, 486] on button "Dismiss" at bounding box center [963, 481] width 86 height 39
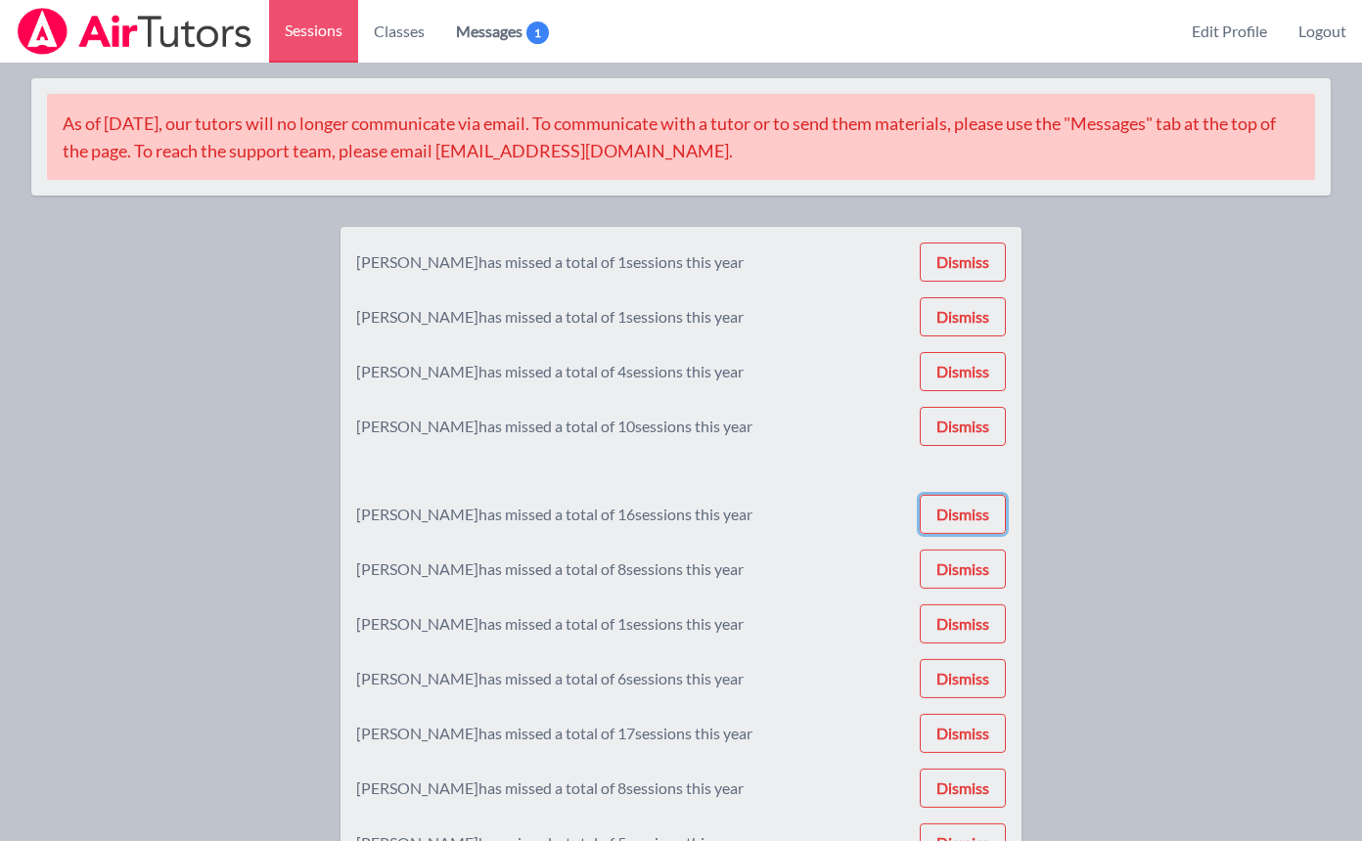
click at [960, 495] on button "Dismiss" at bounding box center [963, 514] width 86 height 39
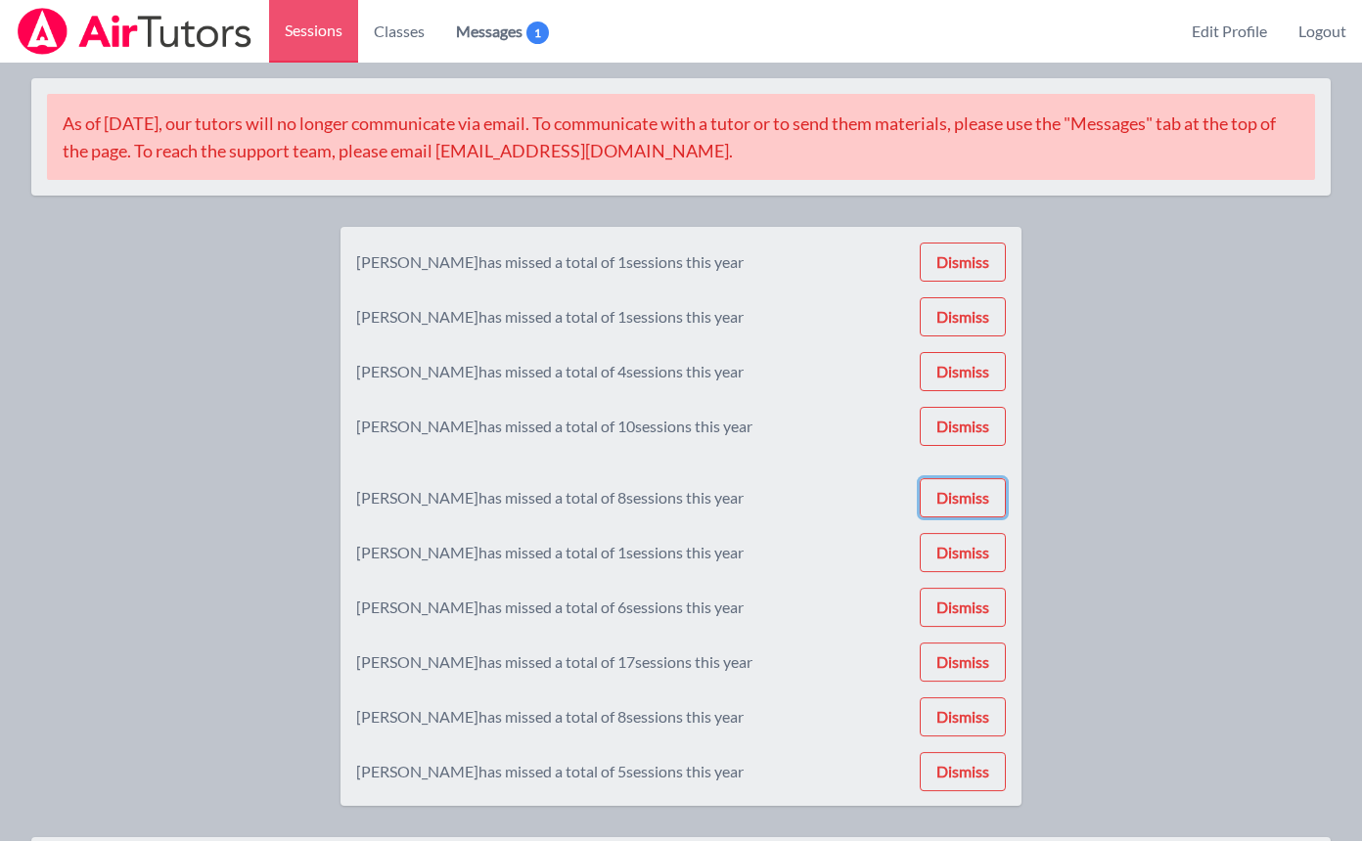
click at [960, 486] on button "Dismiss" at bounding box center [963, 497] width 86 height 39
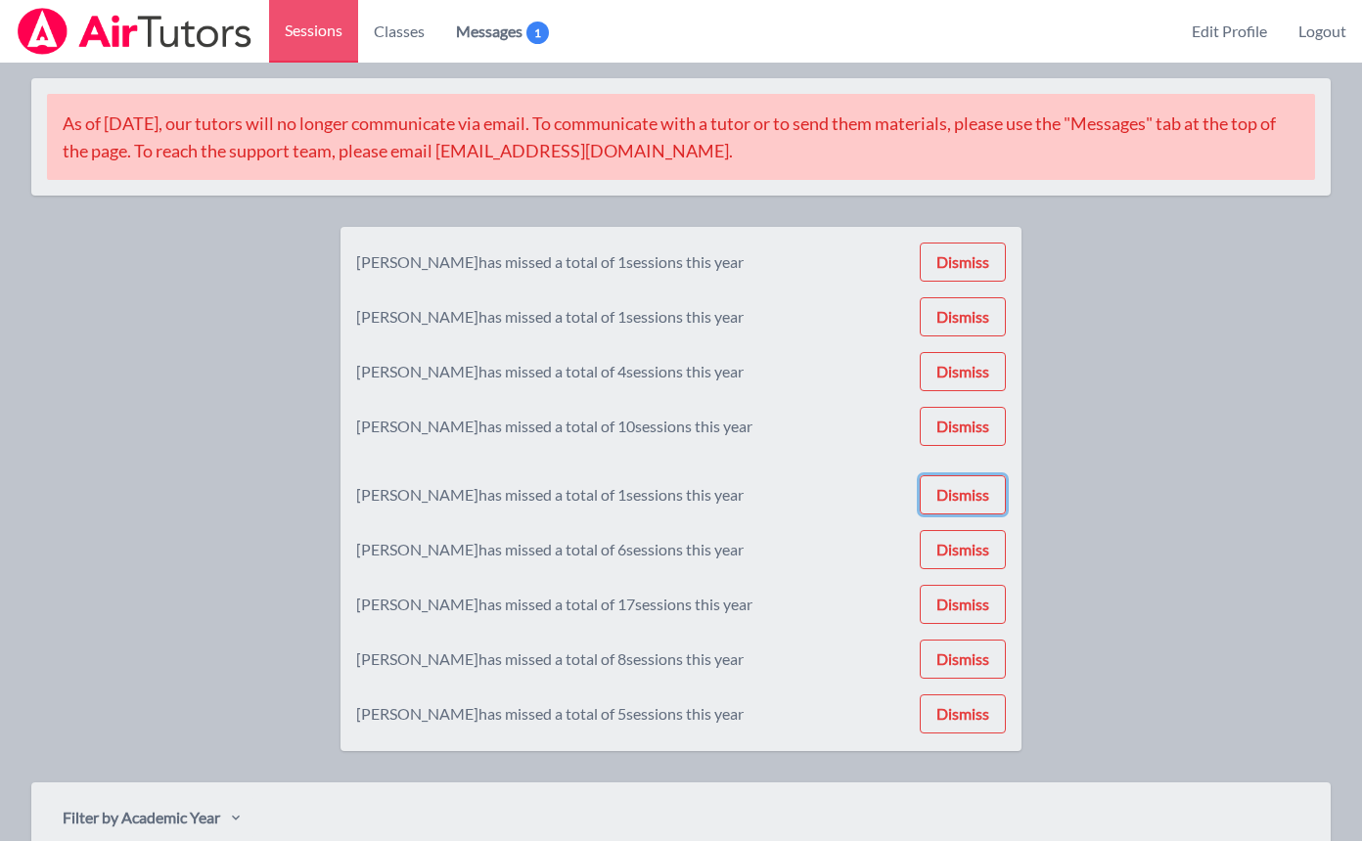
click at [960, 486] on button "Dismiss" at bounding box center [963, 494] width 86 height 39
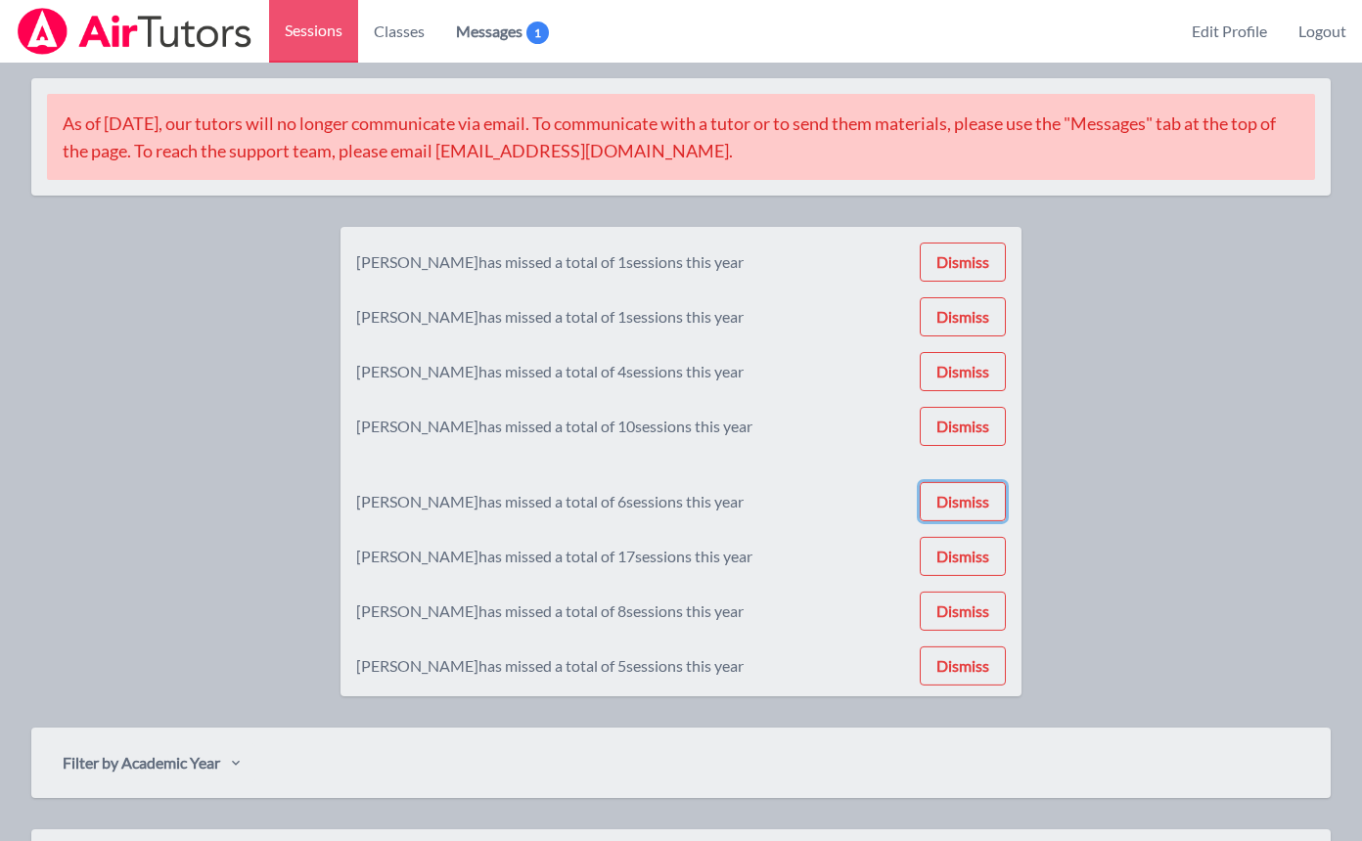
click at [960, 486] on button "Dismiss" at bounding box center [963, 501] width 86 height 39
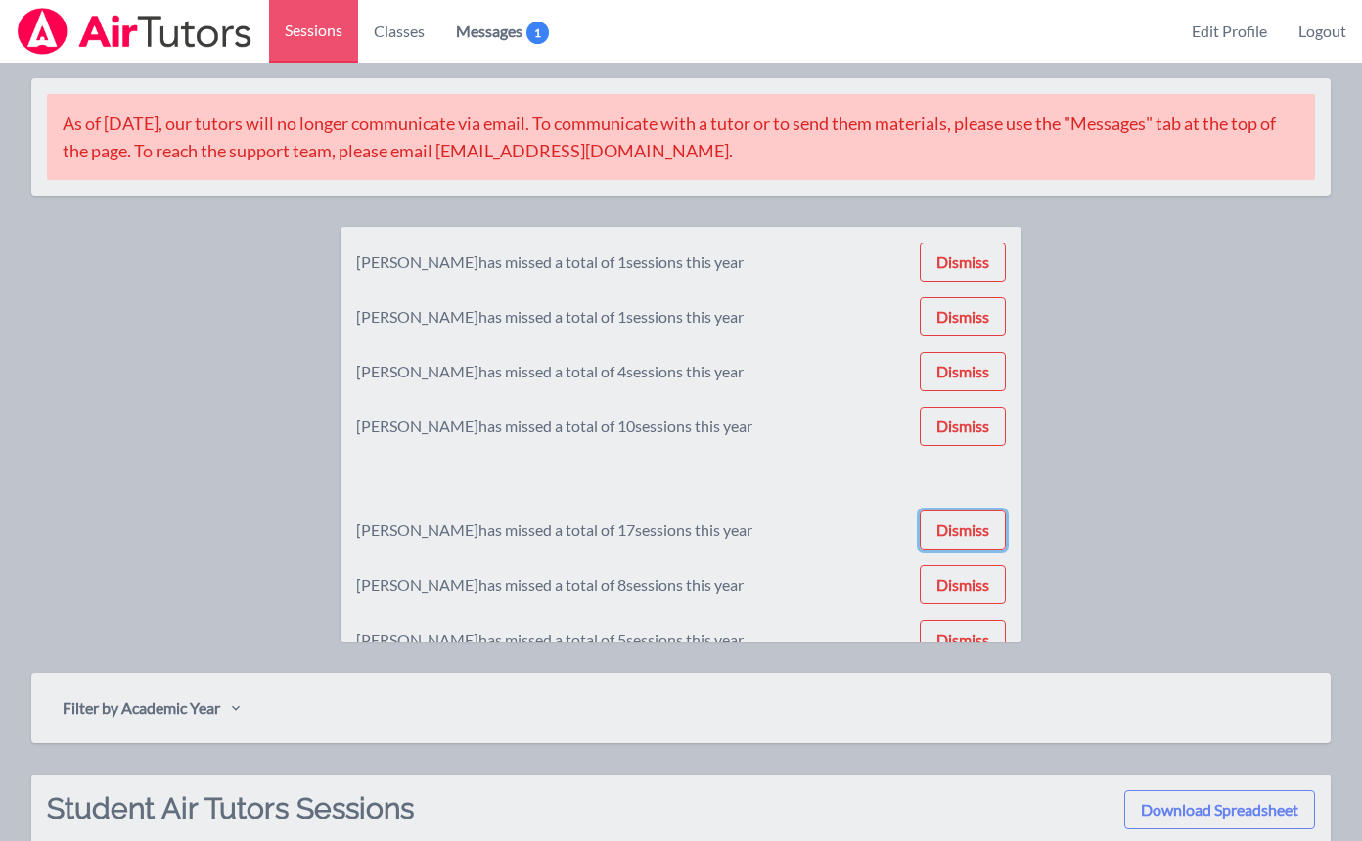
click at [960, 511] on button "Dismiss" at bounding box center [963, 530] width 86 height 39
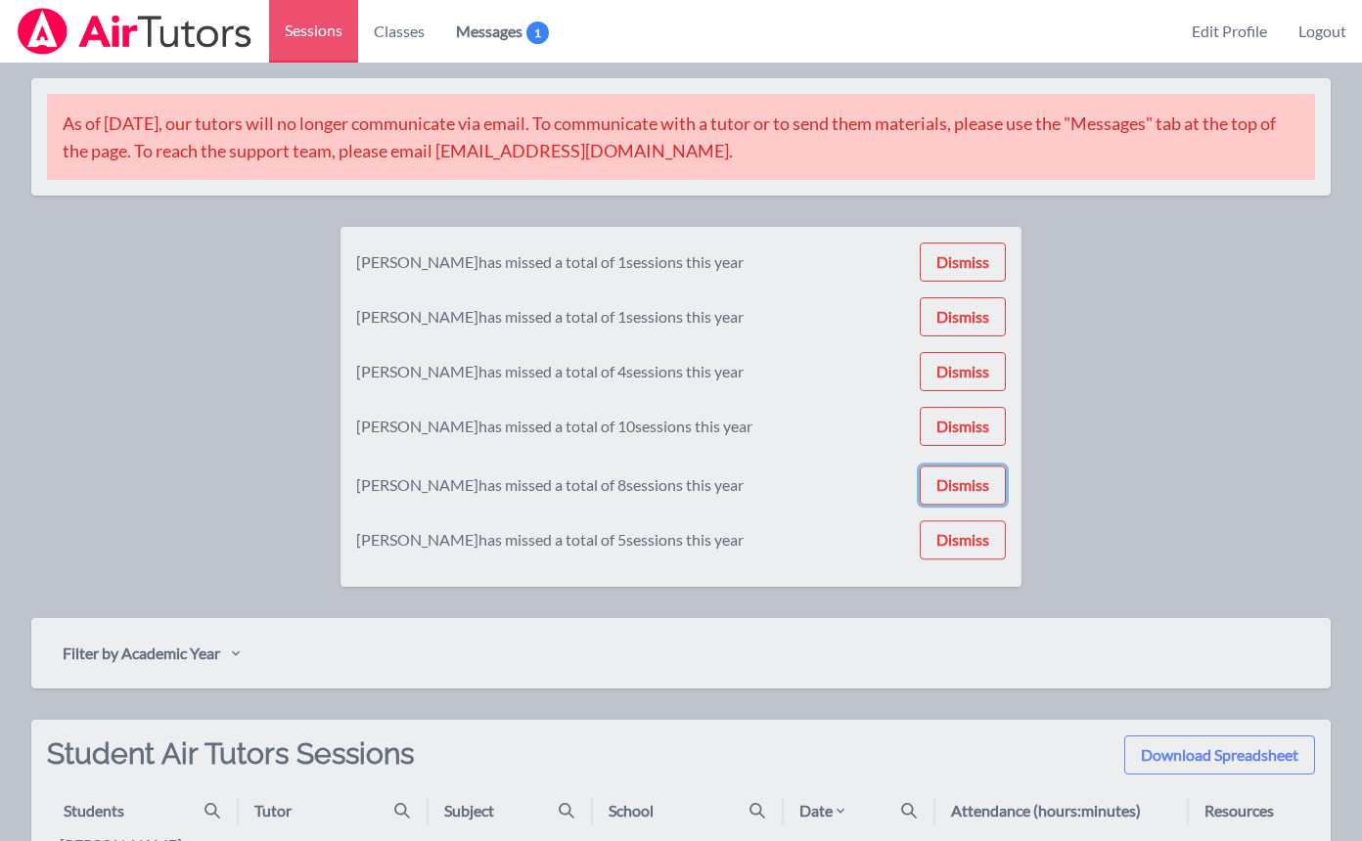
click at [960, 486] on button "Dismiss" at bounding box center [963, 485] width 86 height 39
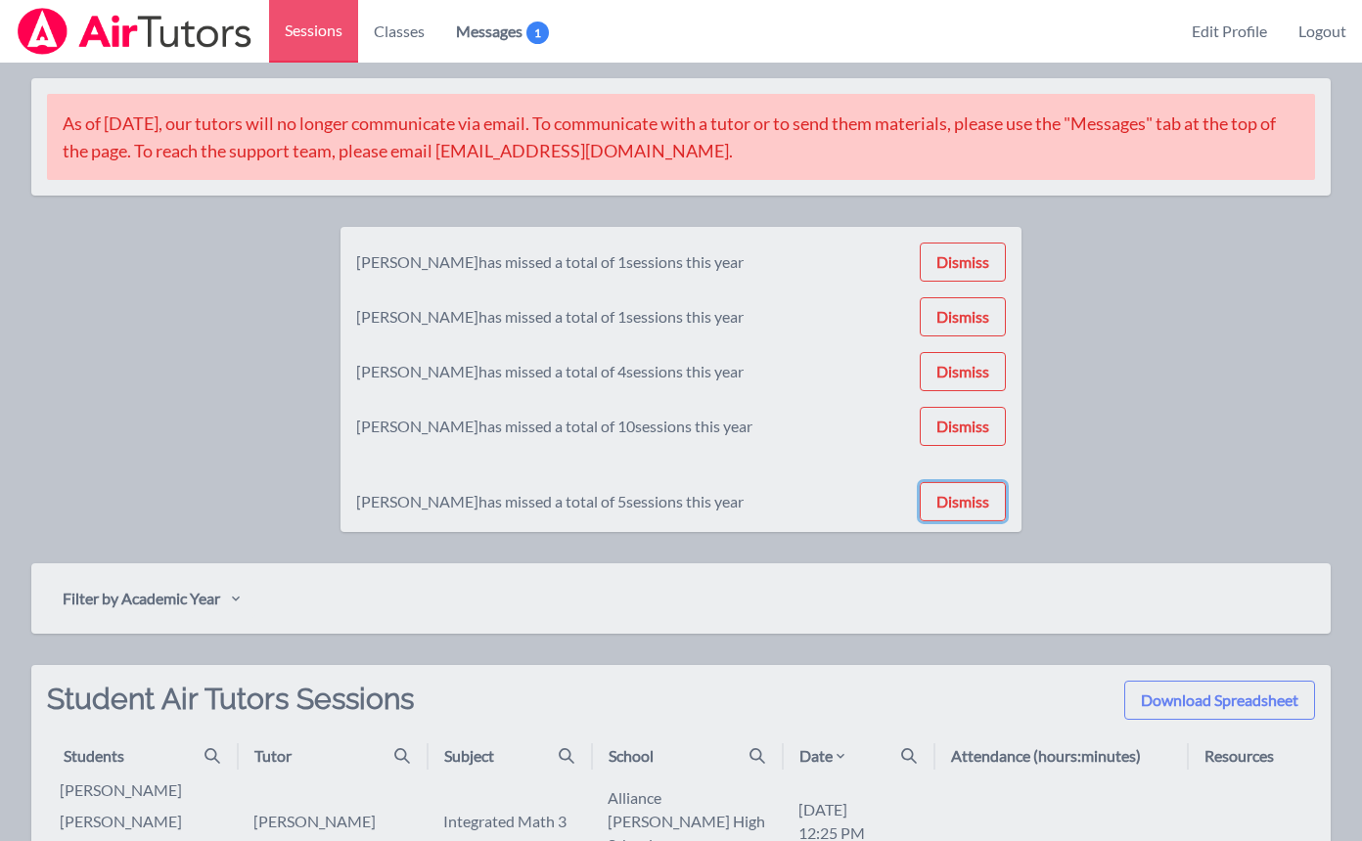
click at [960, 486] on button "Dismiss" at bounding box center [963, 501] width 86 height 39
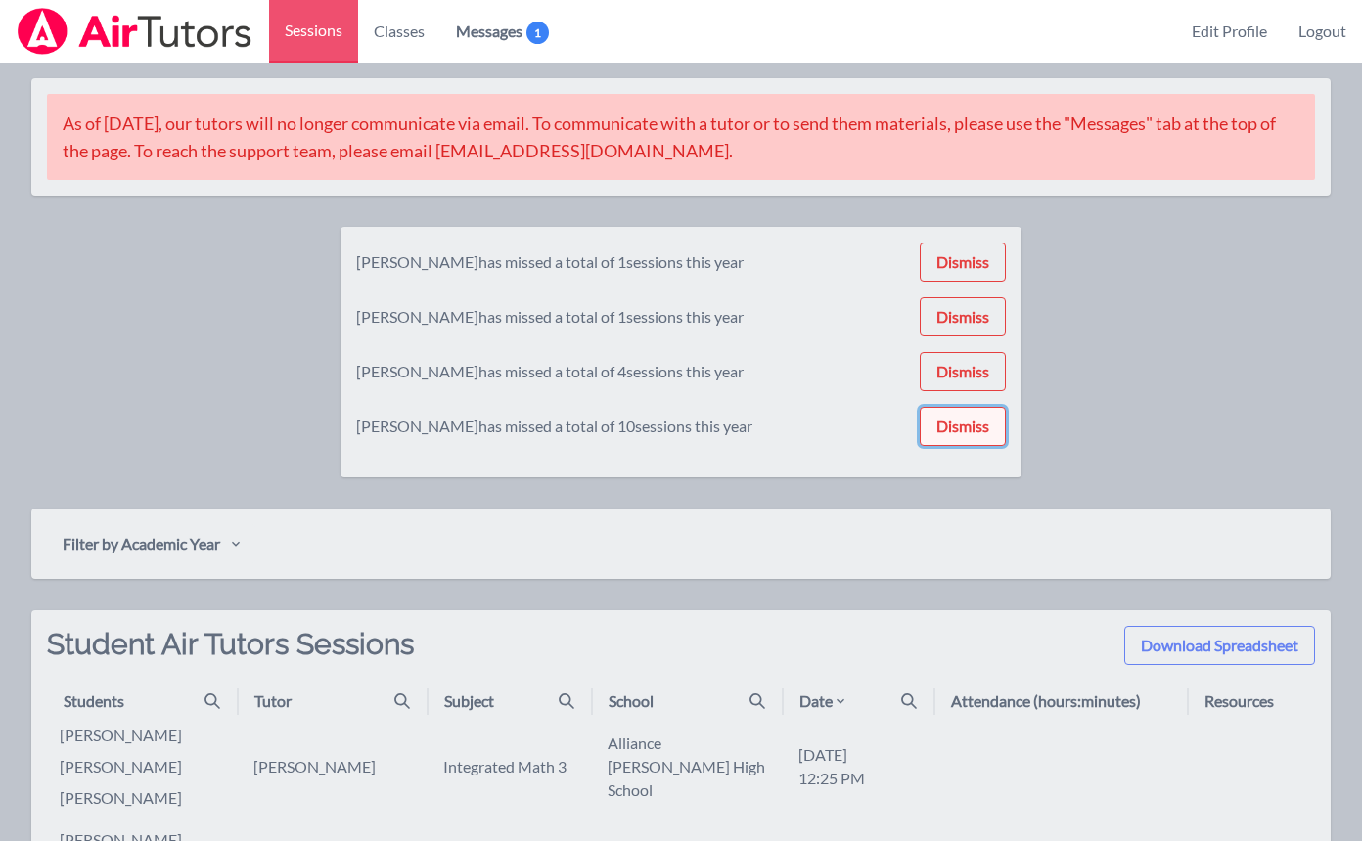
click at [962, 435] on button "Dismiss" at bounding box center [963, 426] width 86 height 39
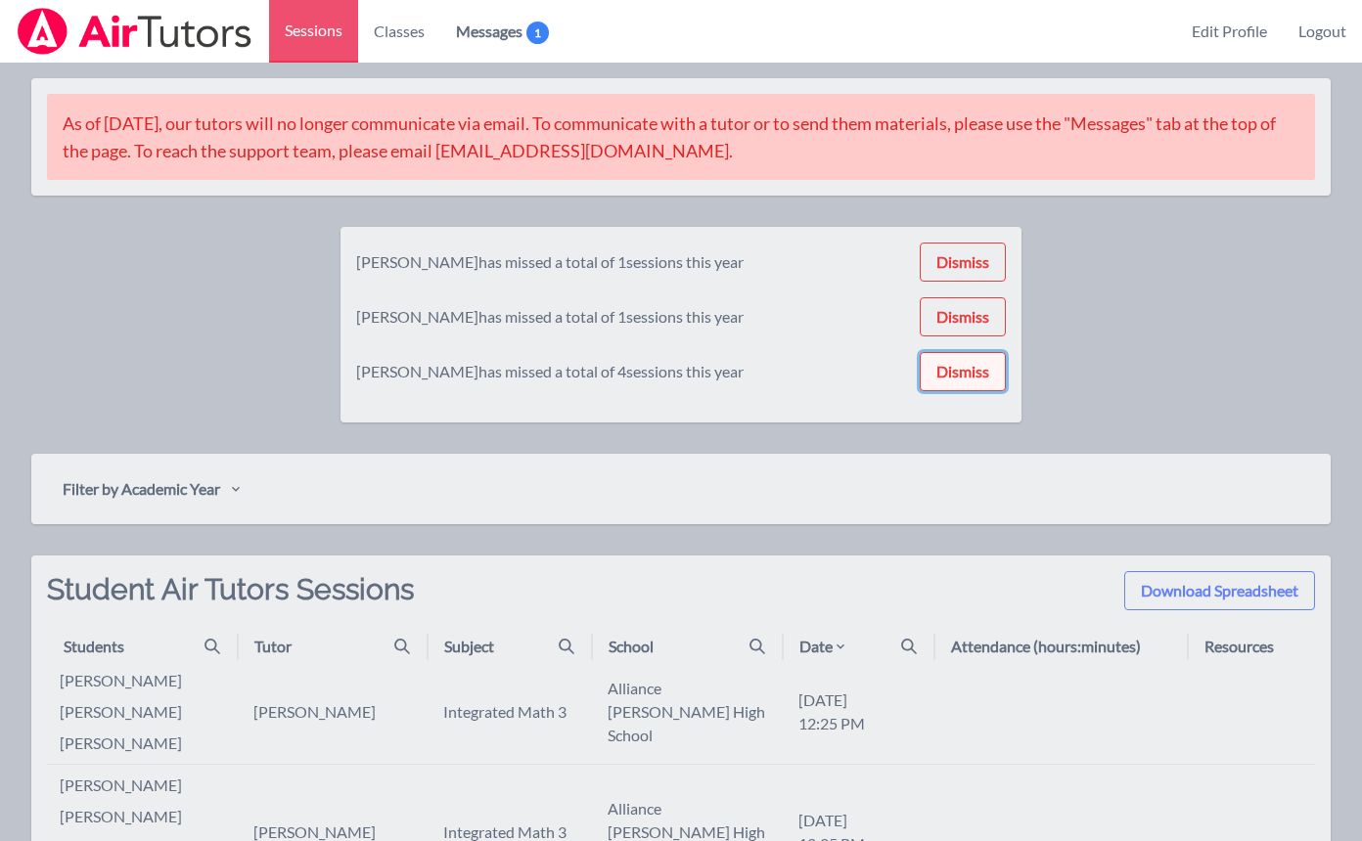
click at [963, 383] on button "Dismiss" at bounding box center [963, 371] width 86 height 39
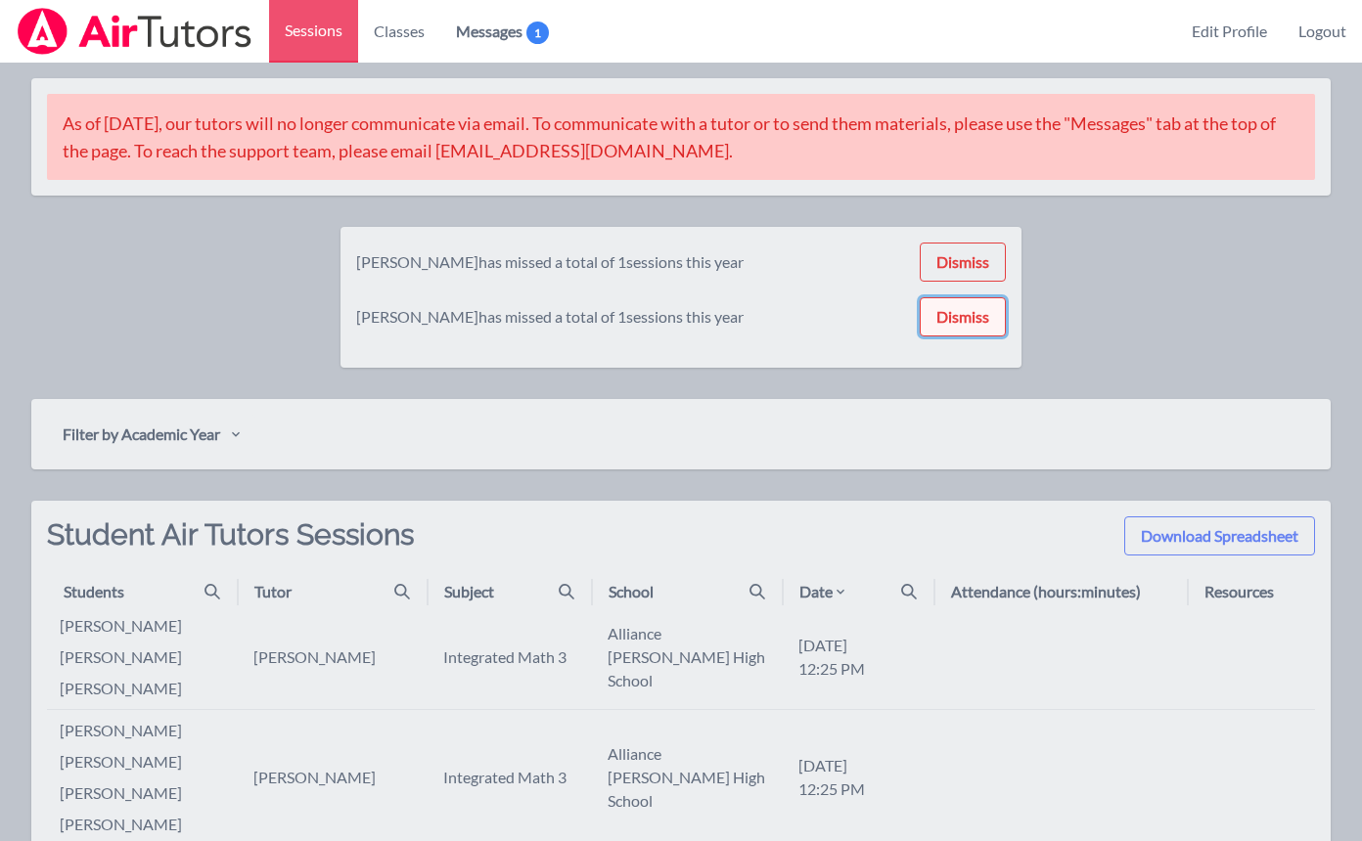
click at [964, 330] on button "Dismiss" at bounding box center [963, 316] width 86 height 39
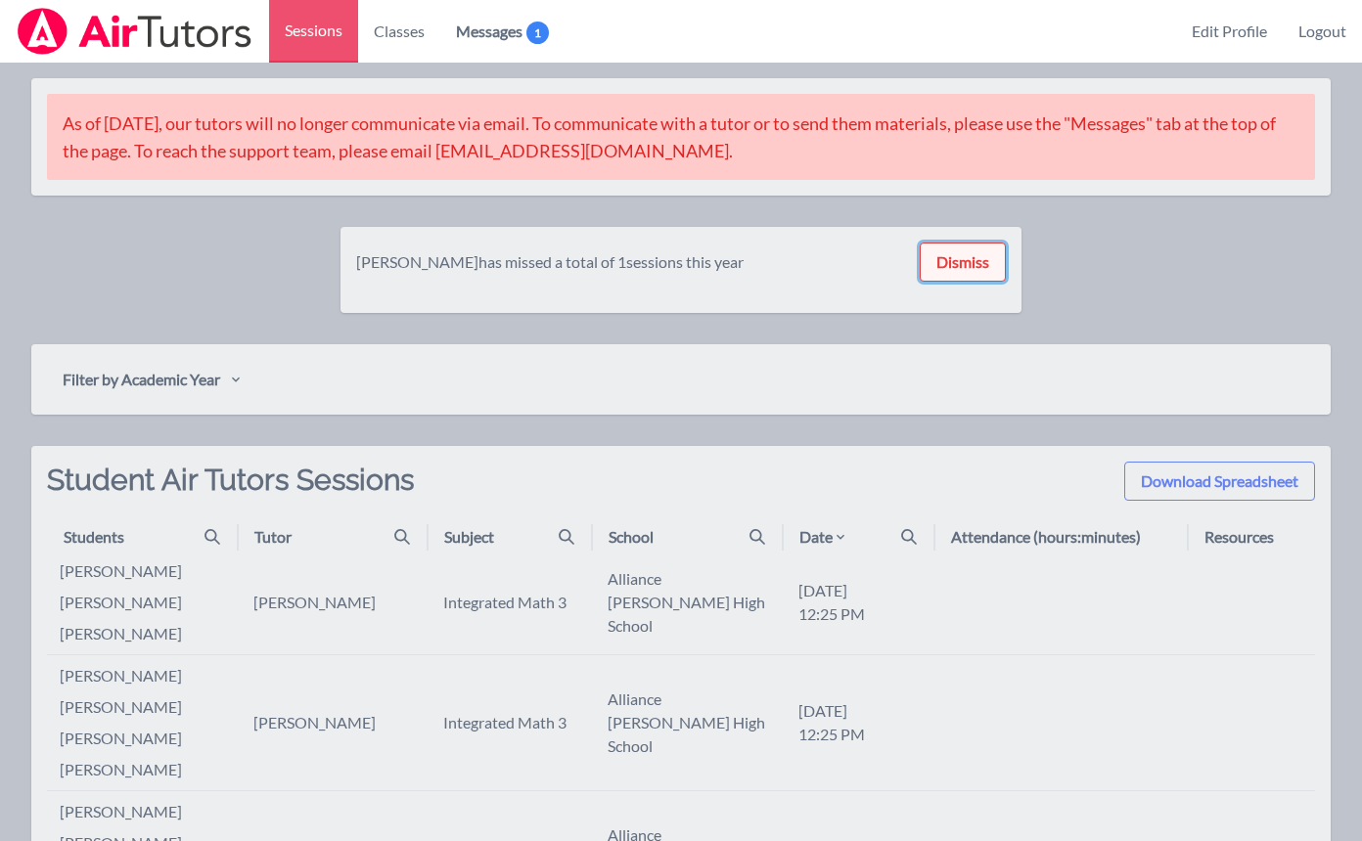
click at [964, 274] on button "Dismiss" at bounding box center [963, 262] width 86 height 39
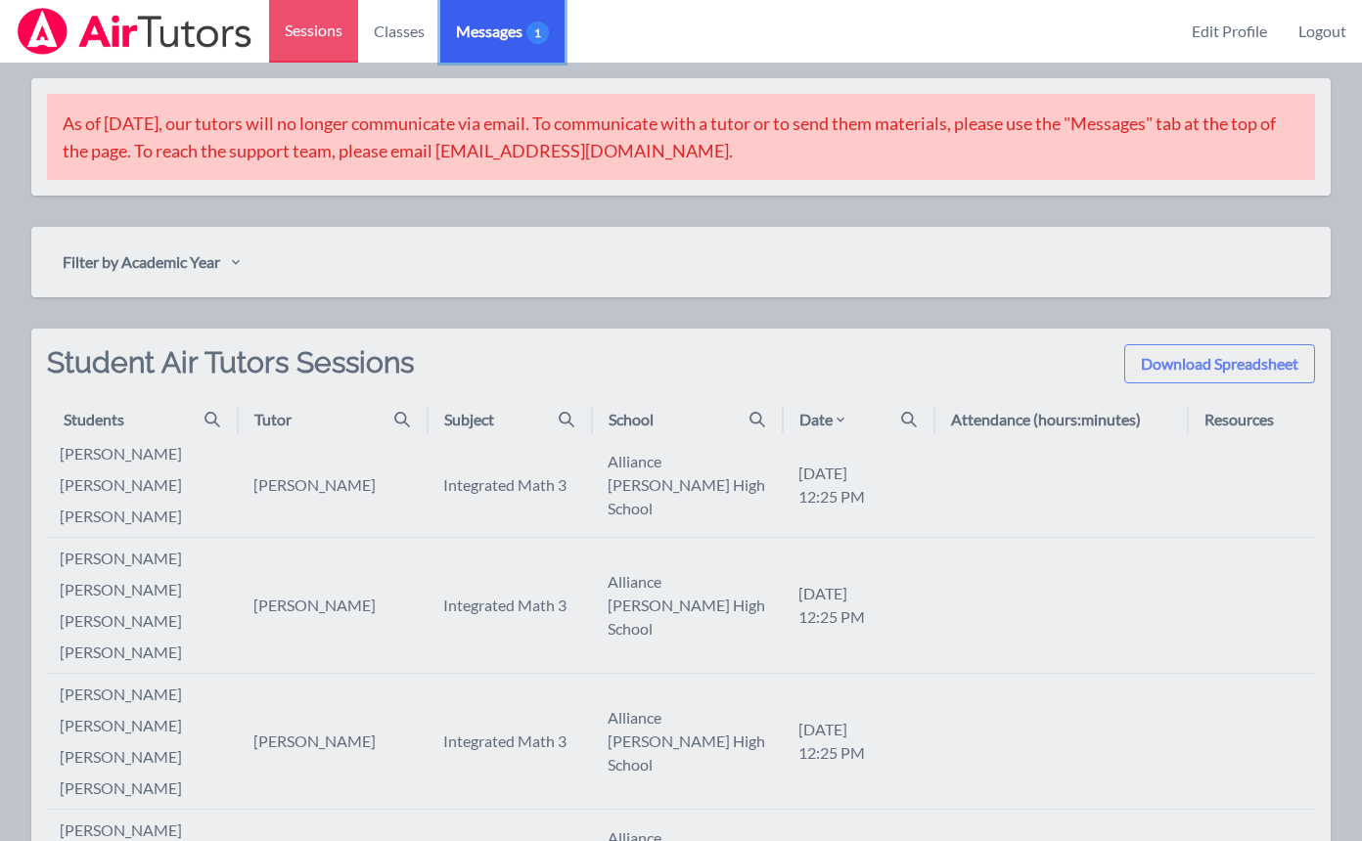
click at [493, 45] on link "Messages 1" at bounding box center [502, 31] width 124 height 63
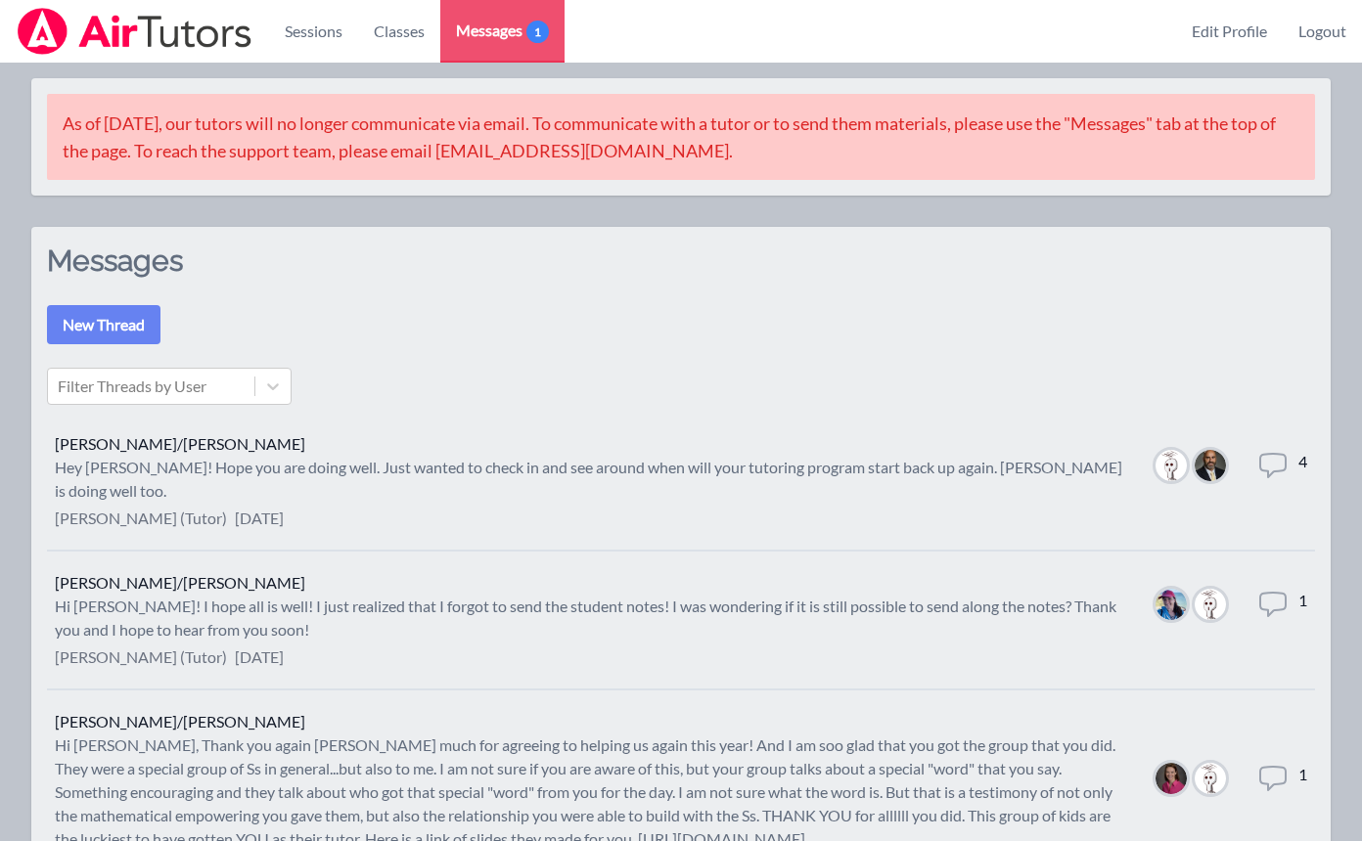
click at [929, 463] on div "Hey [PERSON_NAME]! Hope you are doing well. Just wanted to check in and see aro…" at bounding box center [589, 479] width 1069 height 47
